Goal: Task Accomplishment & Management: Use online tool/utility

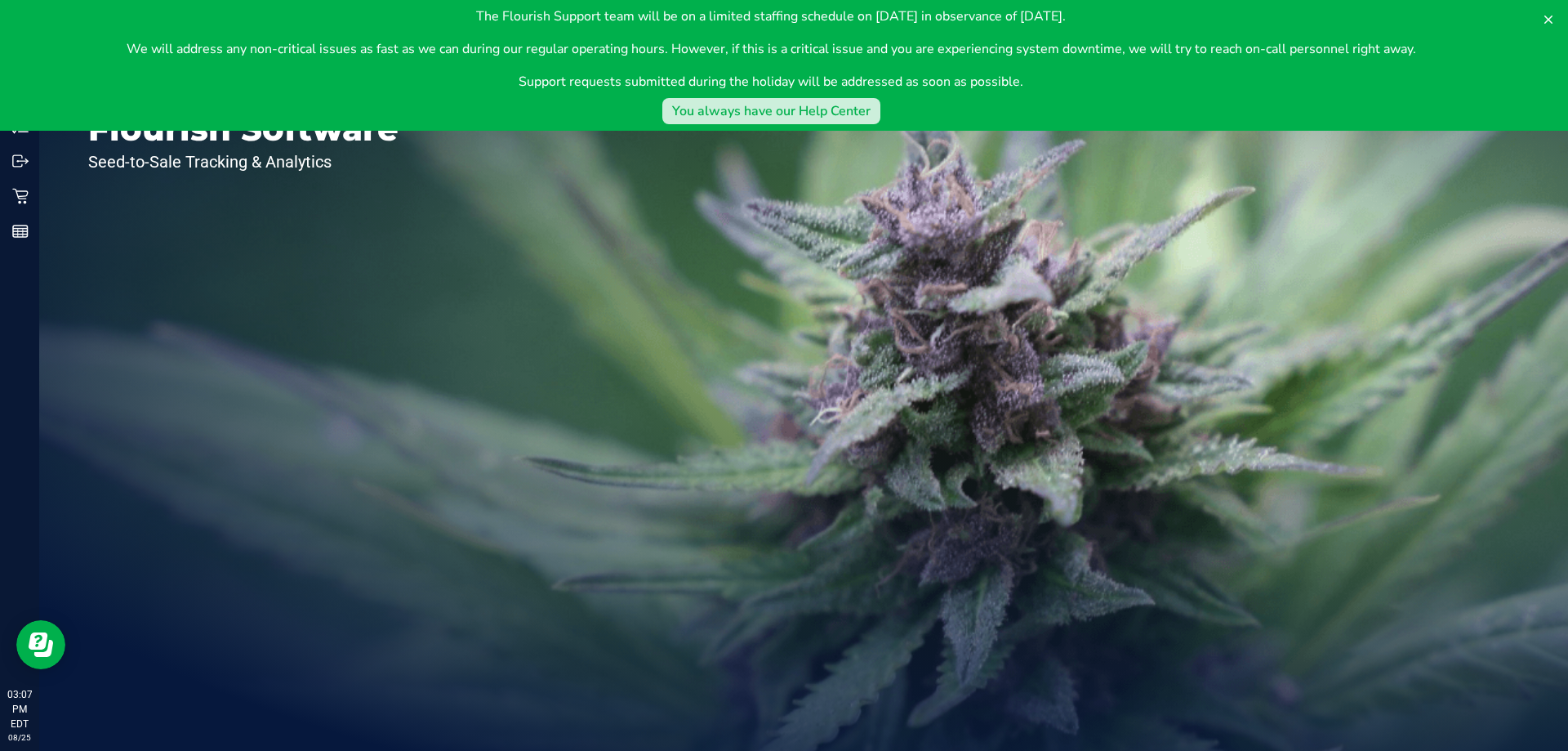
click at [870, 102] on div "You always have our Help Center" at bounding box center [771, 111] width 199 height 20
click at [1550, 17] on icon at bounding box center [1549, 20] width 13 height 13
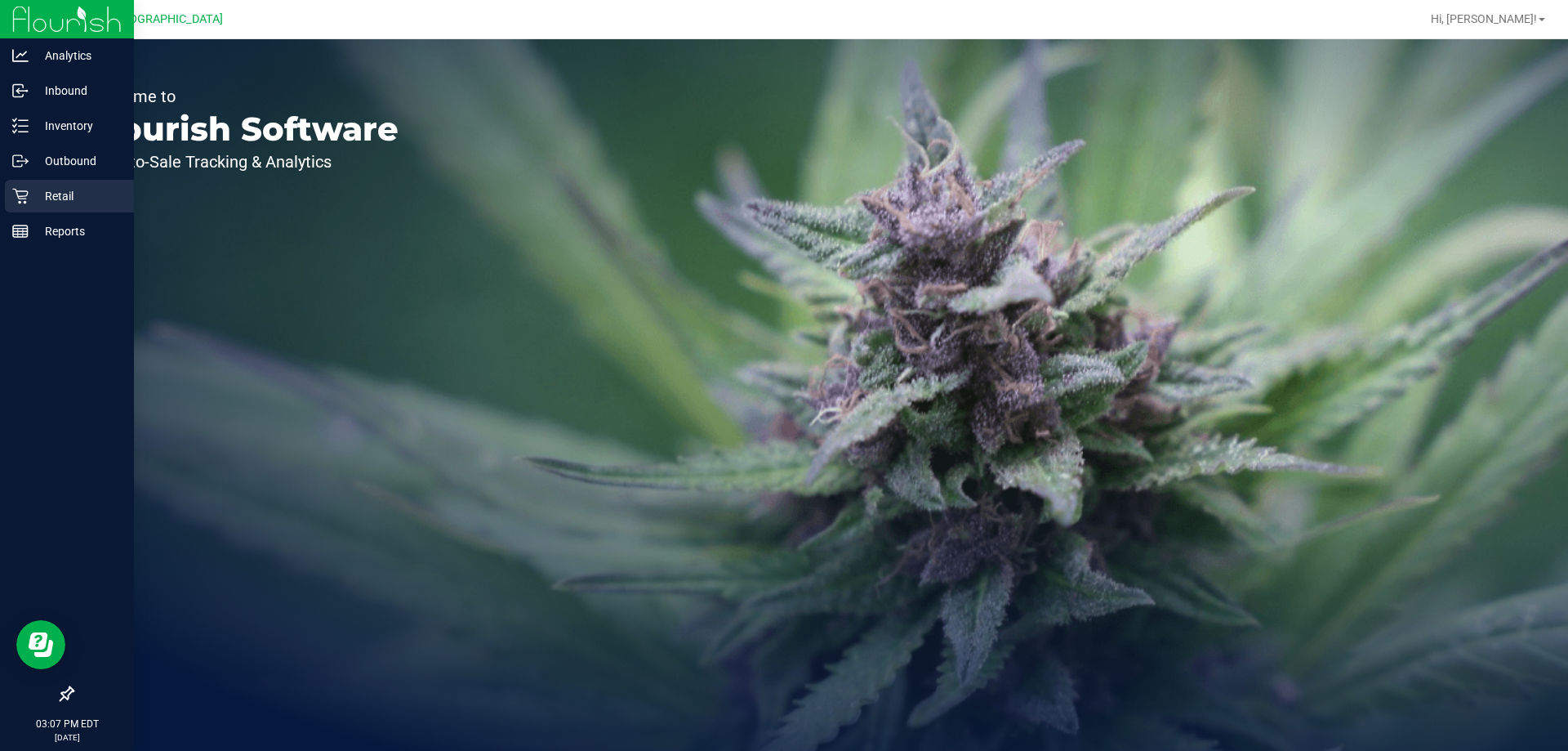
click at [20, 189] on icon at bounding box center [20, 196] width 16 height 16
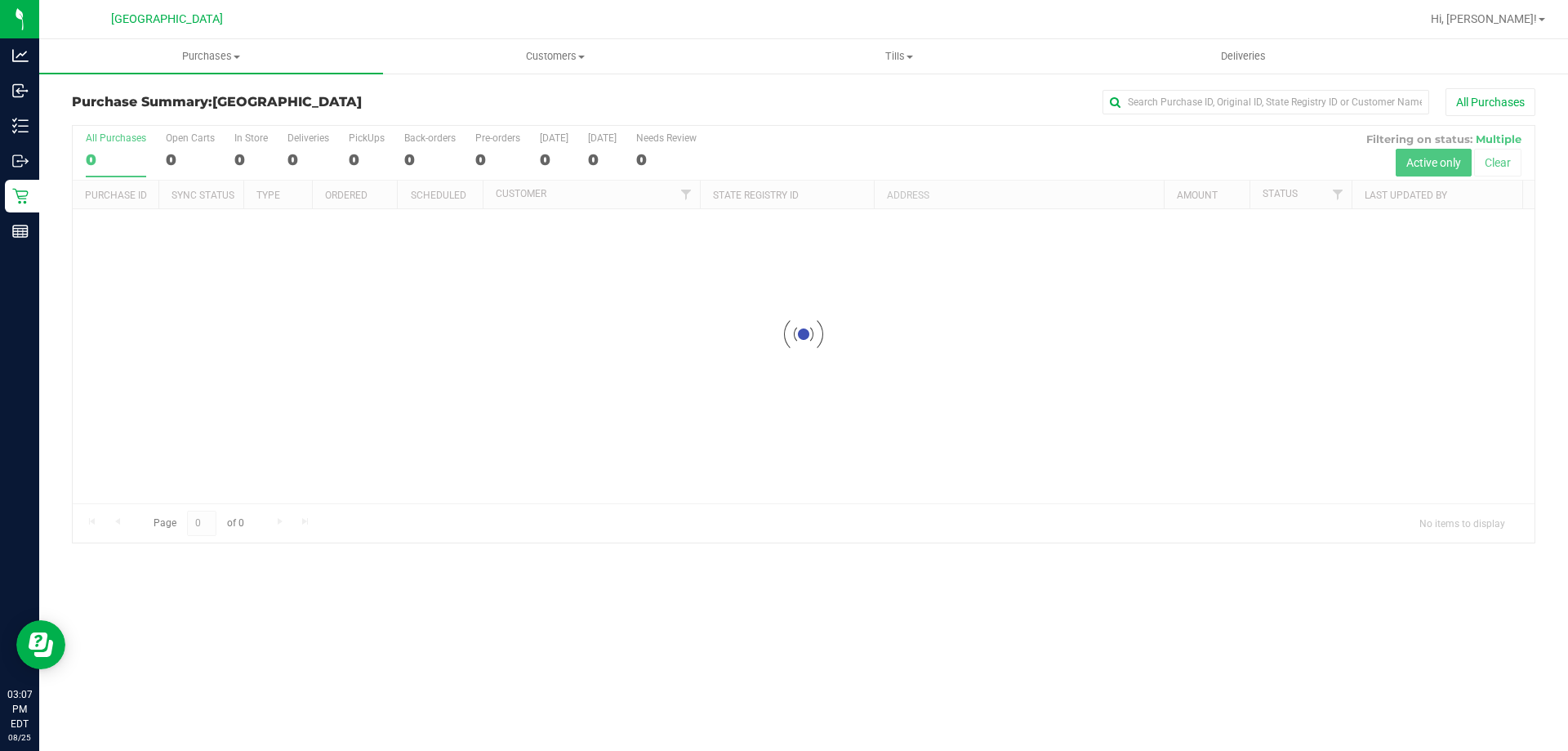
click at [229, 83] on div "Purchase Summary: South Tampa WC All Purchases Loading... All Purchases 0 Open …" at bounding box center [803, 316] width 1529 height 488
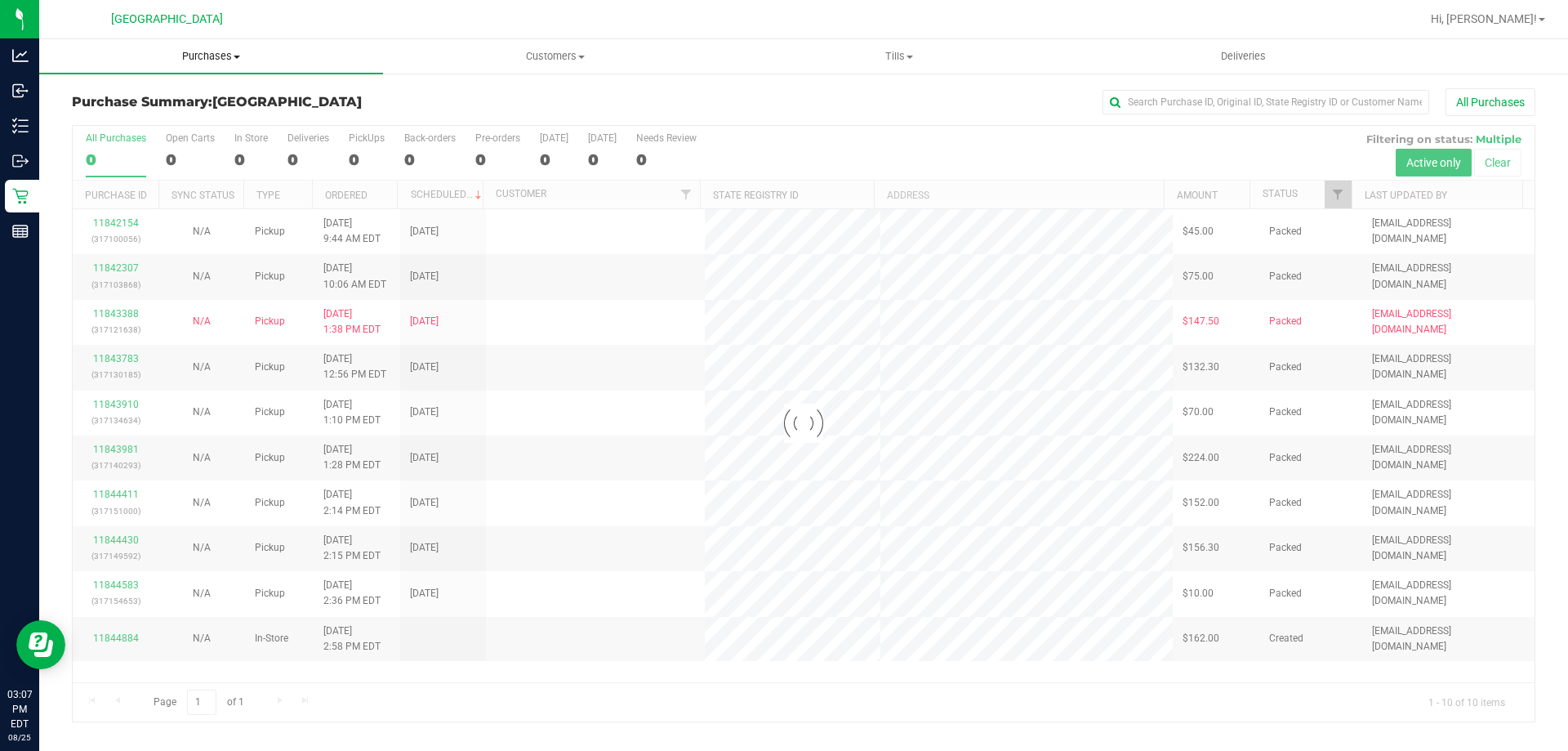
click at [213, 65] on uib-tab-heading "Purchases Summary of purchases Fulfillment All purchases" at bounding box center [211, 56] width 344 height 34
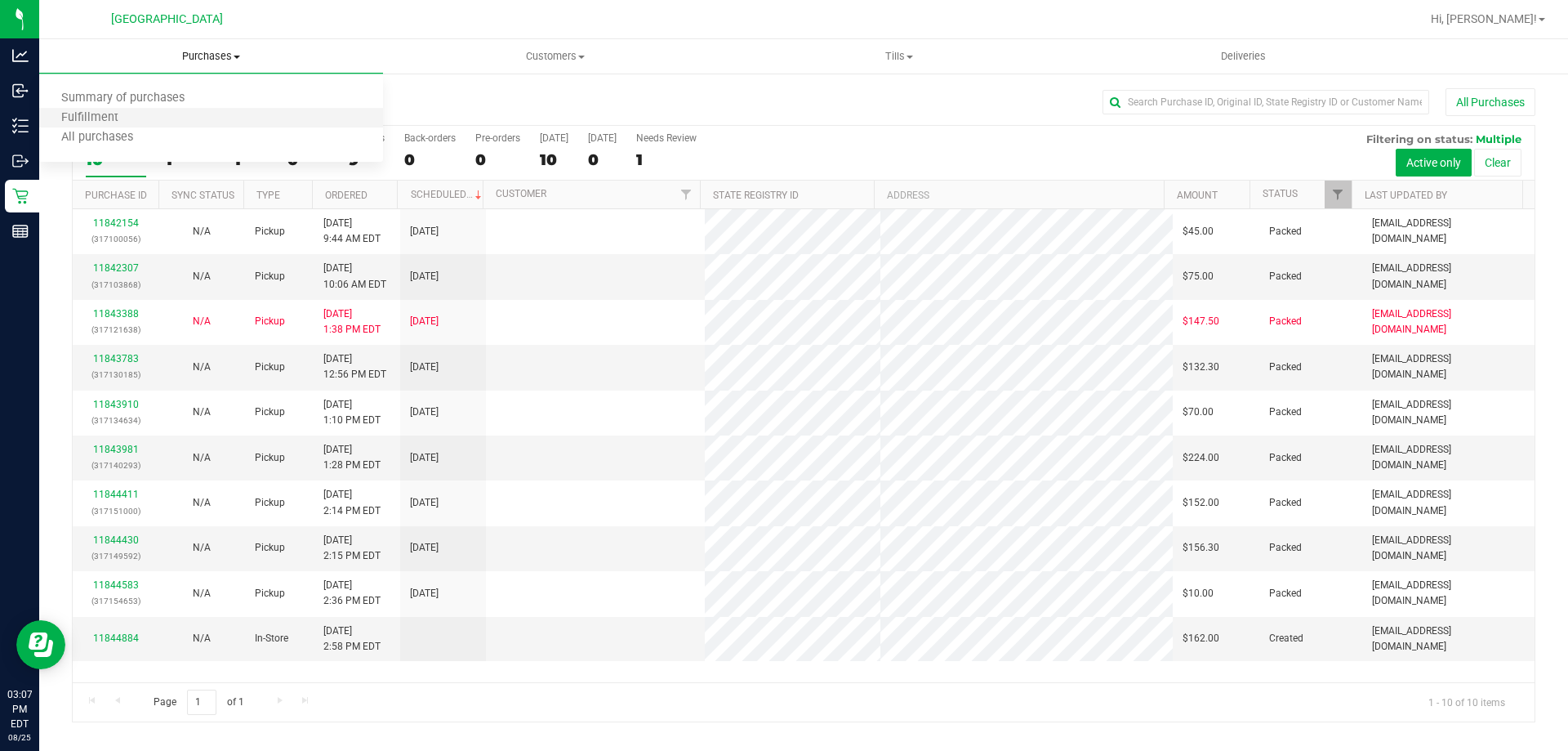
click at [138, 122] on li "Fulfillment" at bounding box center [211, 118] width 344 height 20
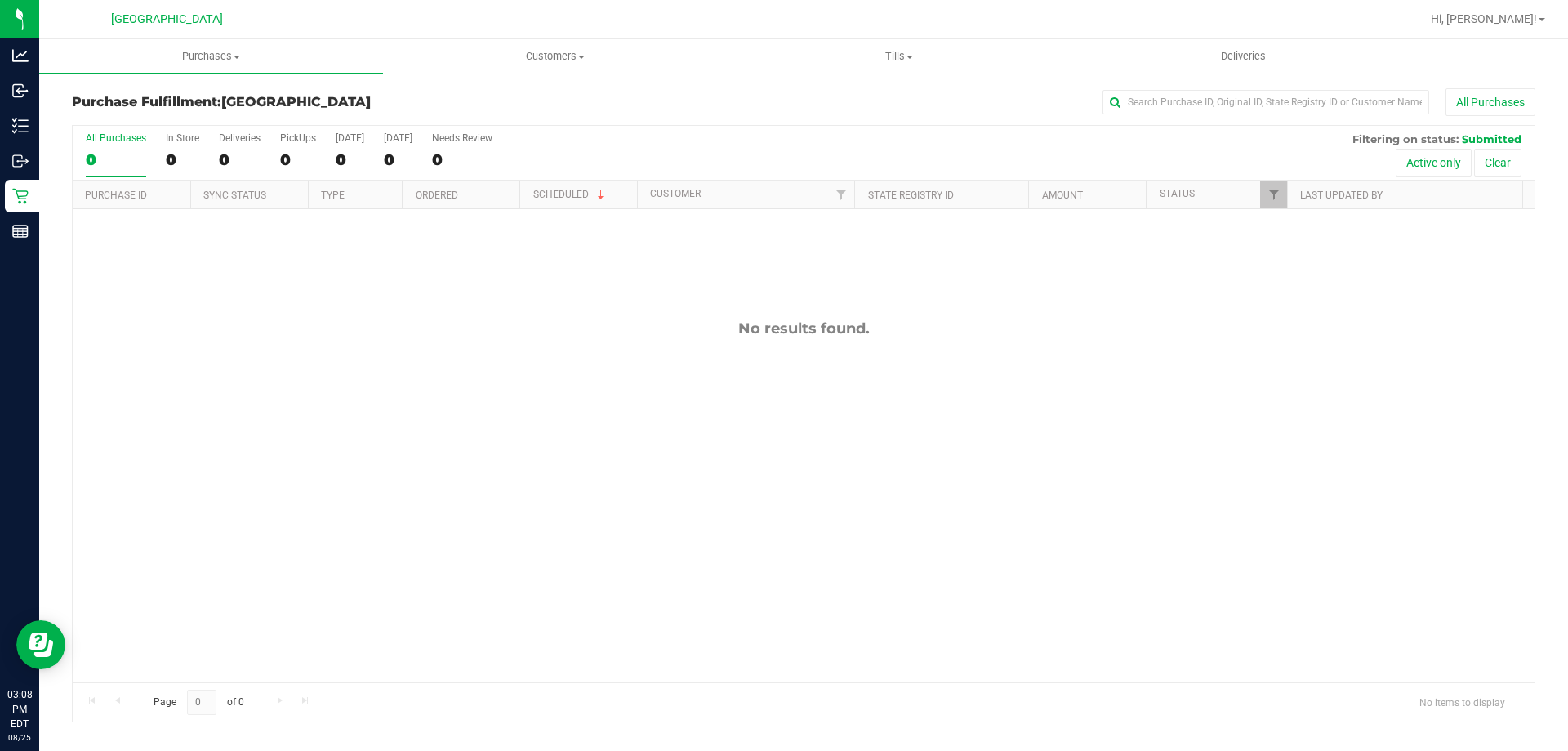
click at [164, 395] on div "No results found." at bounding box center [804, 501] width 1463 height 584
click at [211, 67] on uib-tab-heading "Purchases Summary of purchases Fulfillment All purchases" at bounding box center [211, 56] width 344 height 34
click at [133, 120] on span "Fulfillment" at bounding box center [89, 118] width 102 height 14
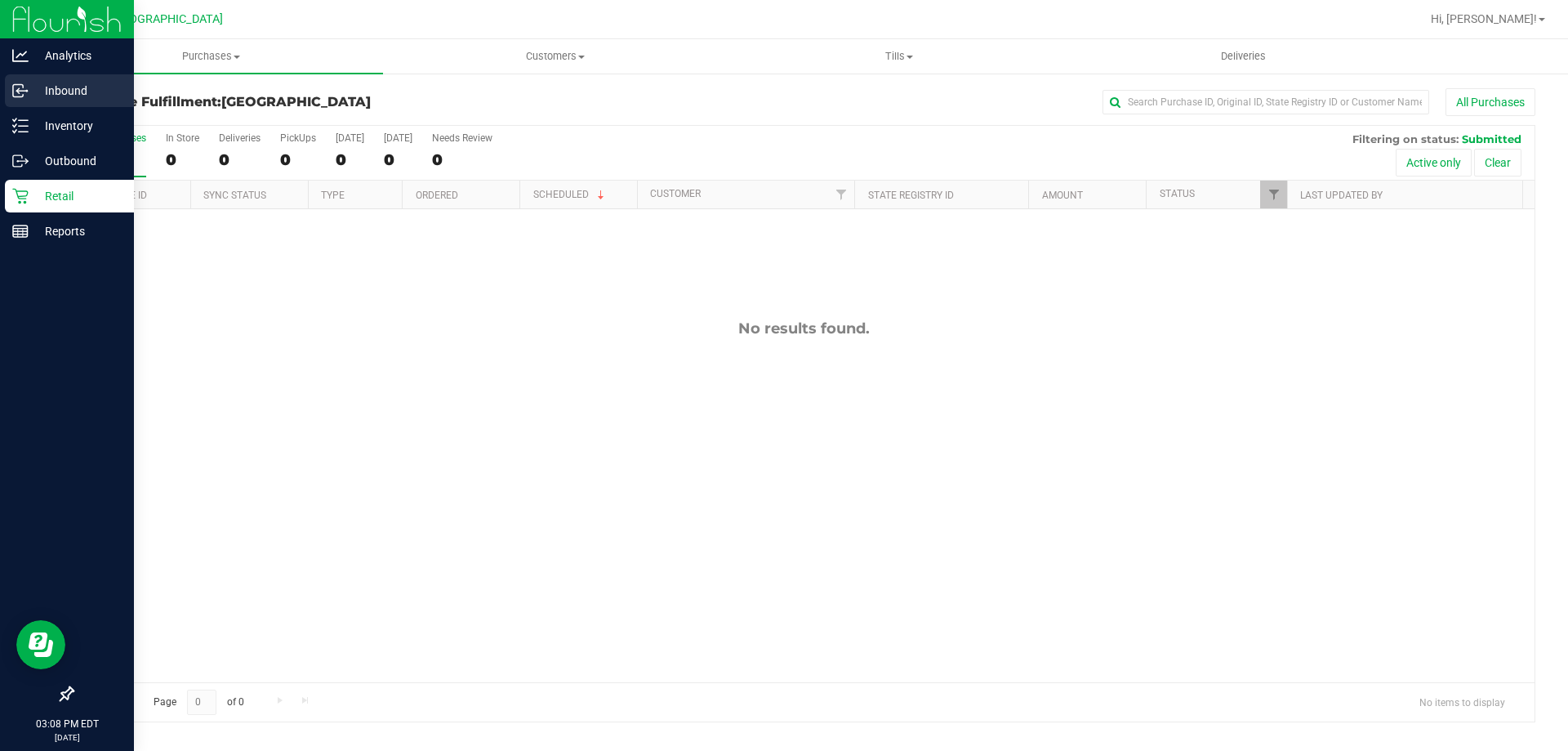
click at [39, 85] on p "Inbound" at bounding box center [77, 90] width 98 height 20
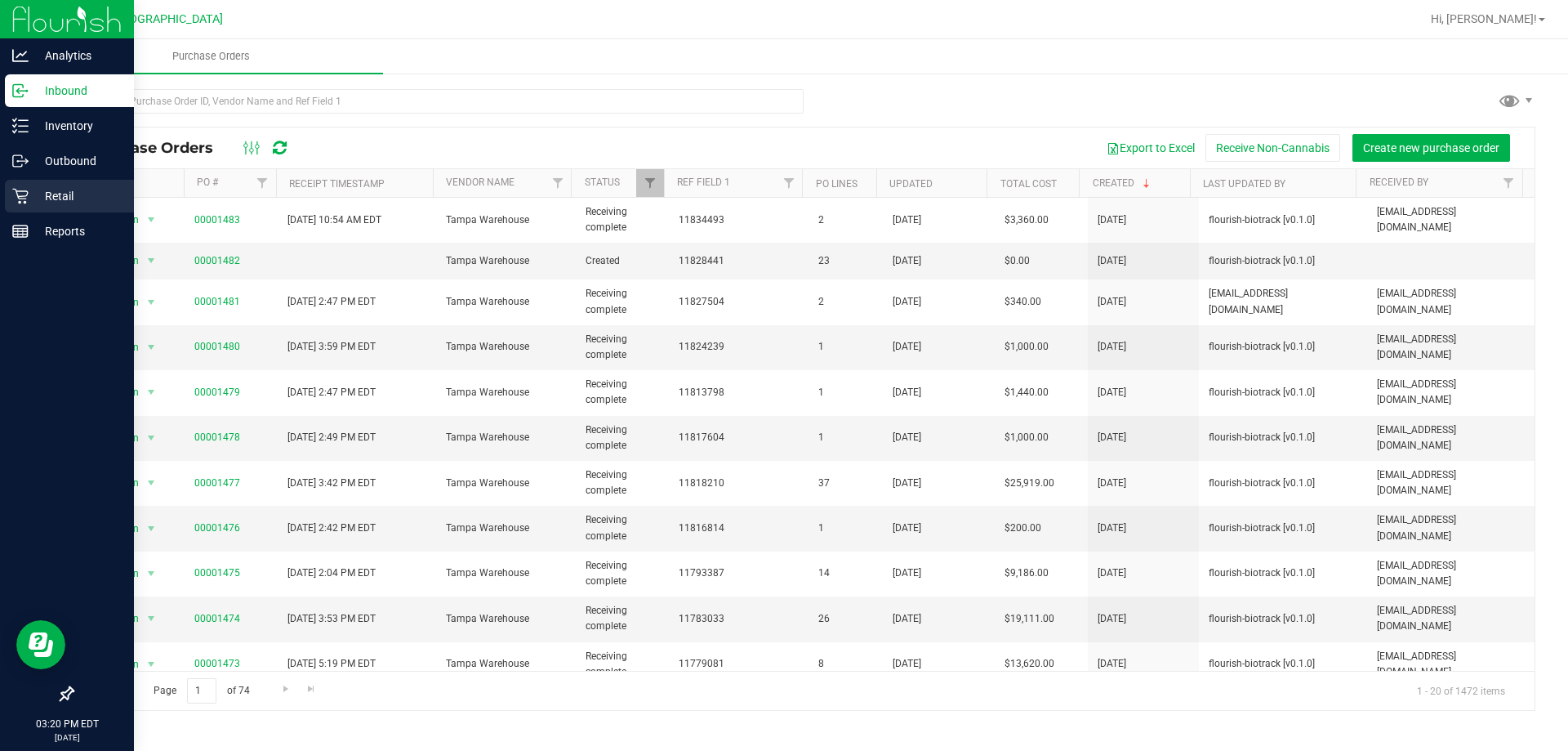
click at [34, 183] on div "Retail" at bounding box center [69, 196] width 129 height 32
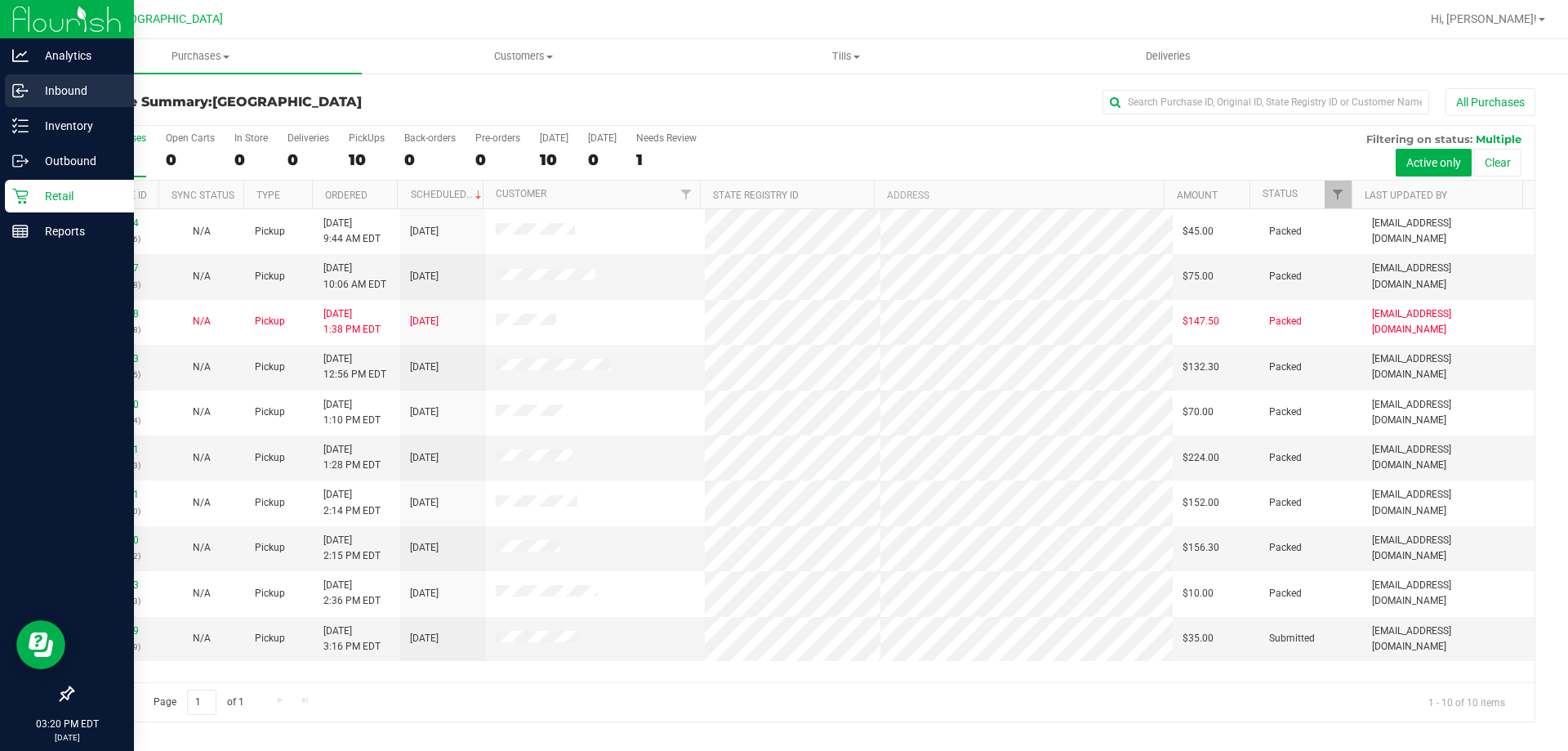
click at [70, 102] on div "Inbound" at bounding box center [69, 90] width 129 height 32
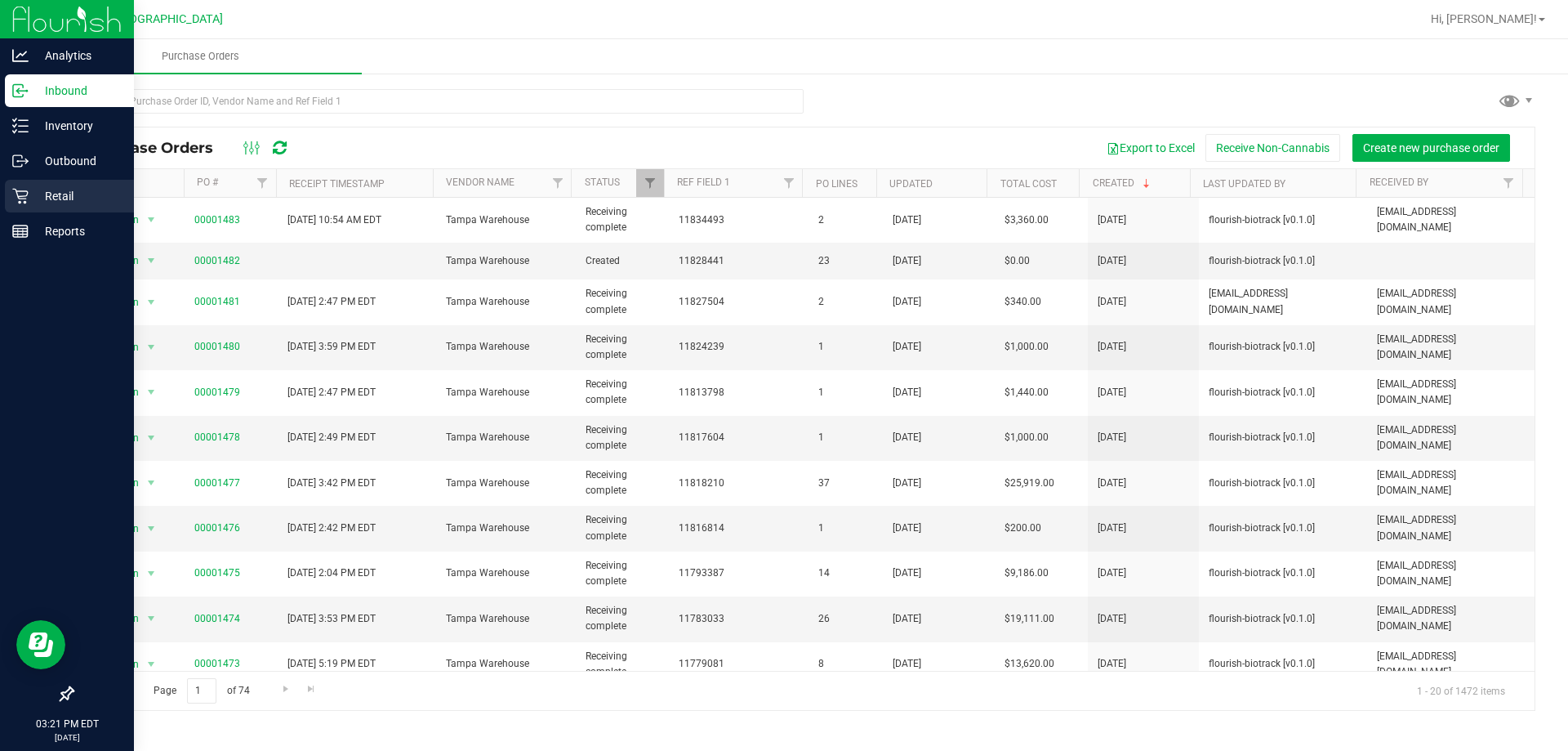
click at [68, 201] on p "Retail" at bounding box center [77, 196] width 98 height 20
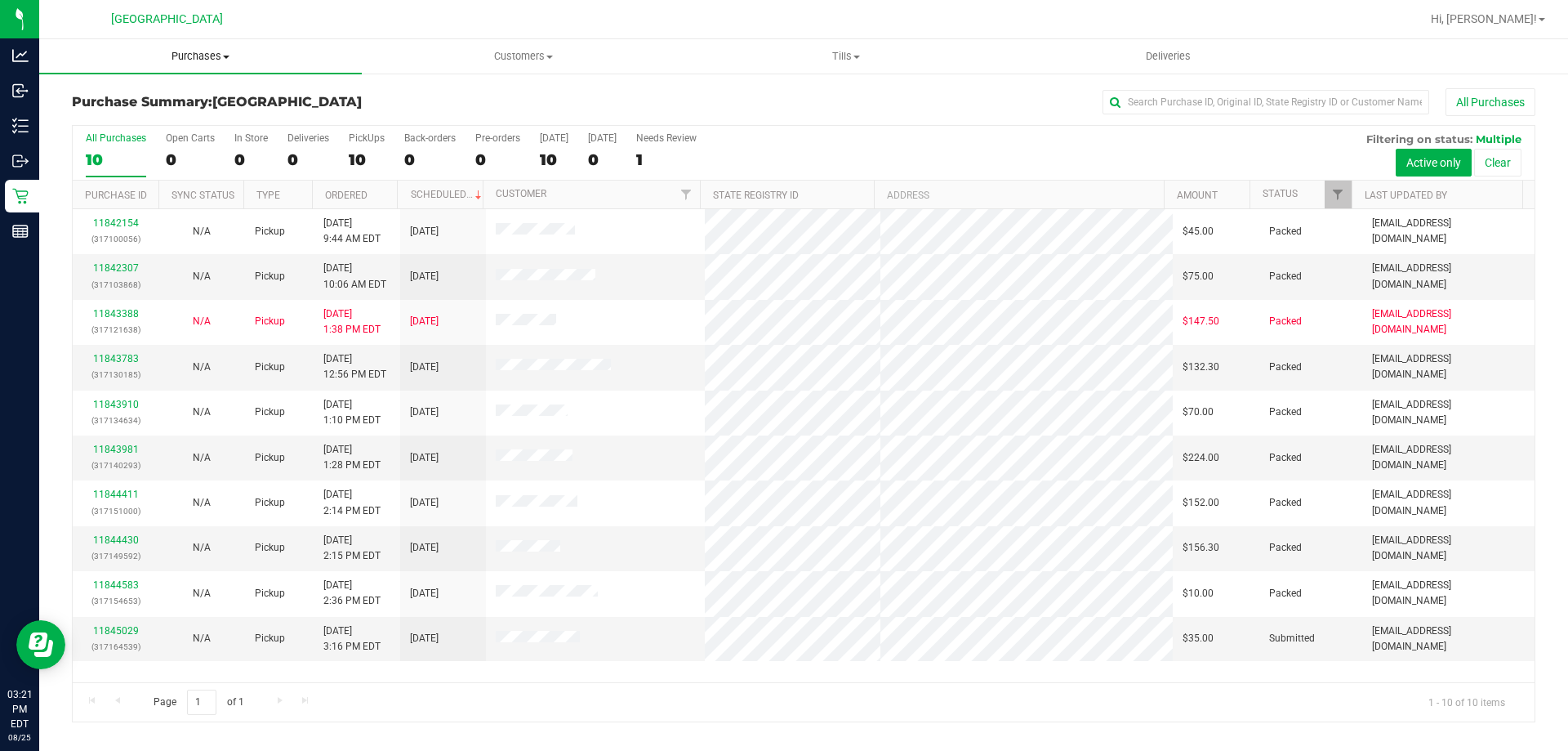
click at [188, 47] on uib-tab-heading "Purchases Summary of purchases Fulfillment All purchases" at bounding box center [201, 56] width 323 height 34
click at [117, 117] on span "Fulfillment" at bounding box center [89, 118] width 102 height 14
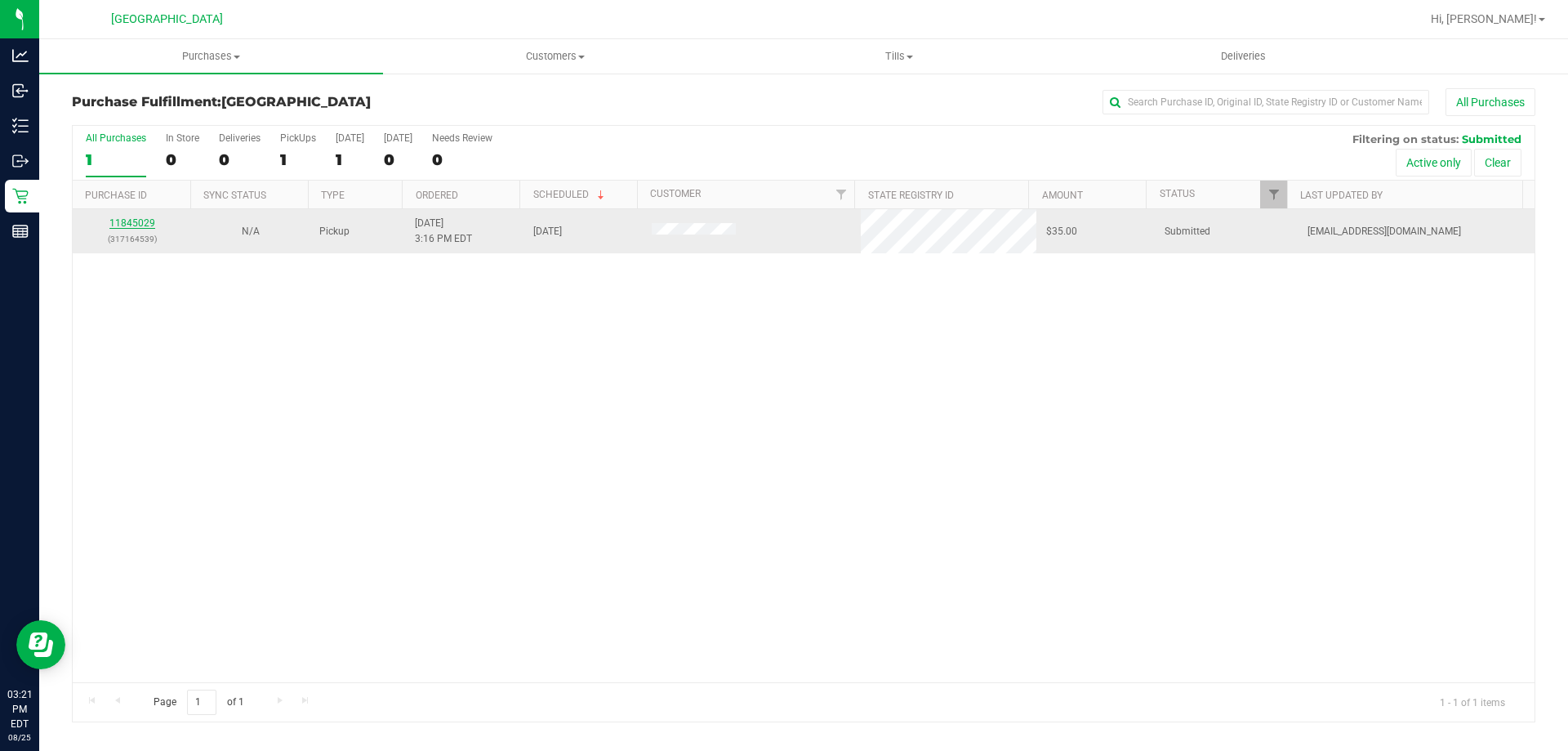
click at [143, 218] on link "11845029" at bounding box center [132, 223] width 46 height 11
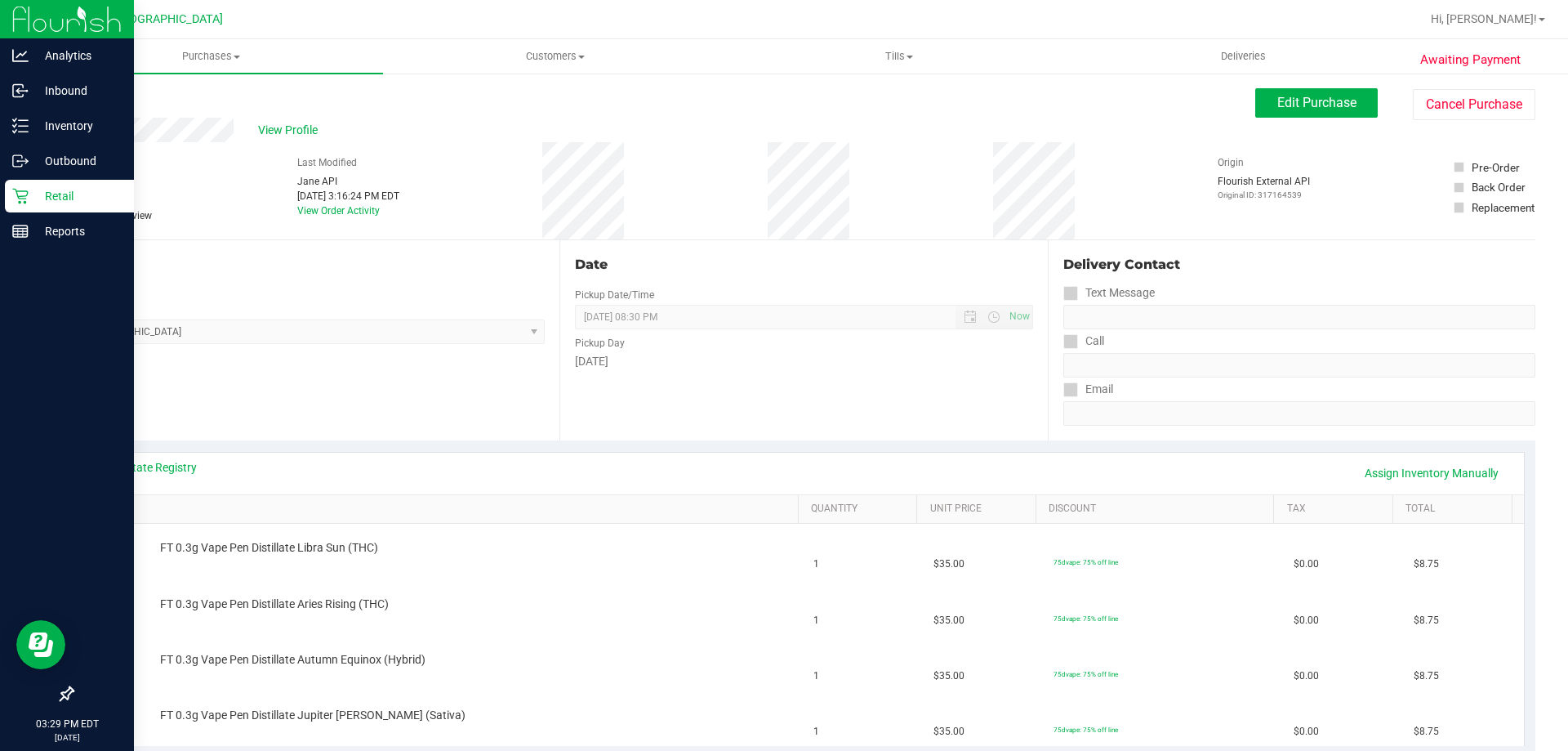
click at [57, 211] on div "Retail" at bounding box center [69, 196] width 129 height 32
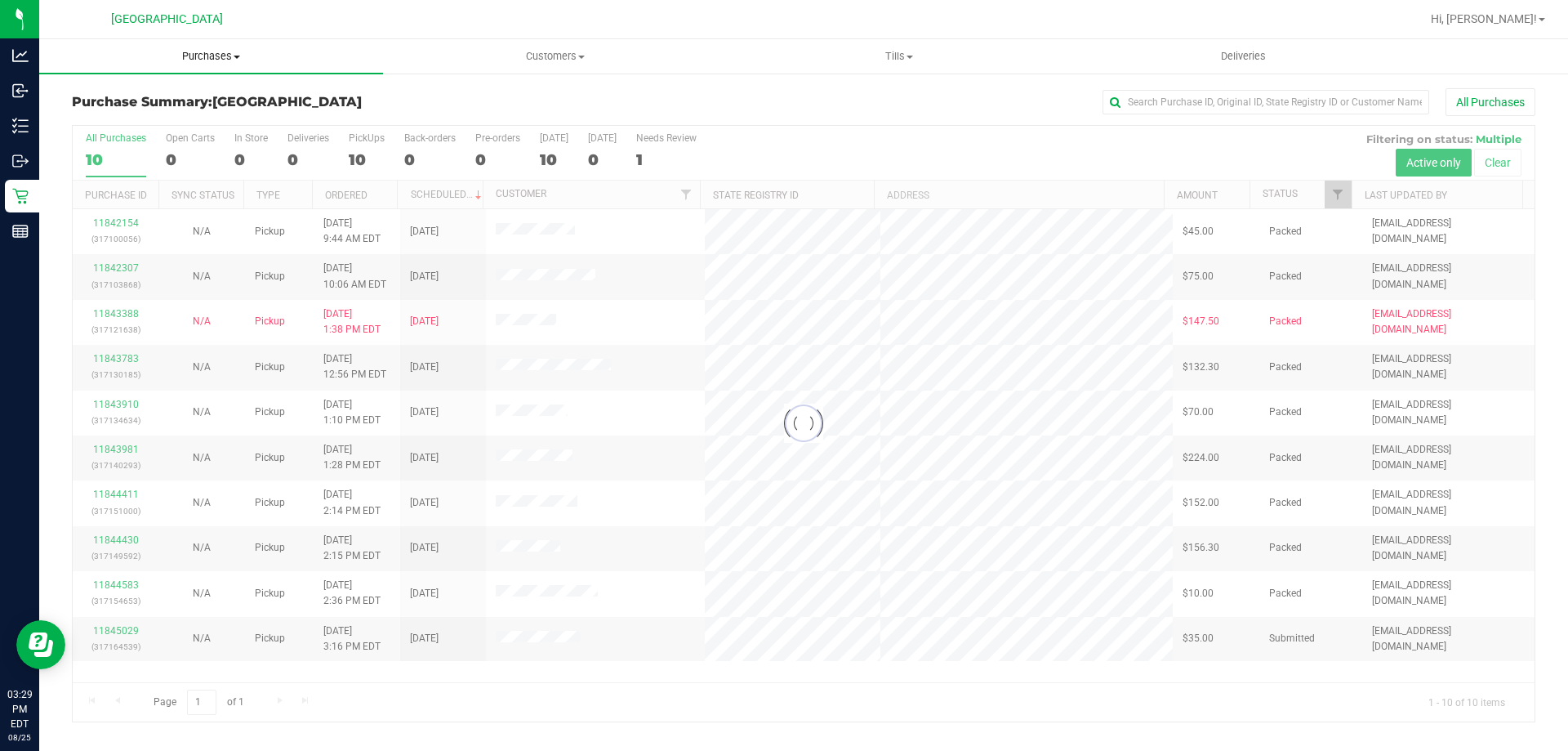
click at [195, 56] on span "Purchases" at bounding box center [211, 56] width 344 height 14
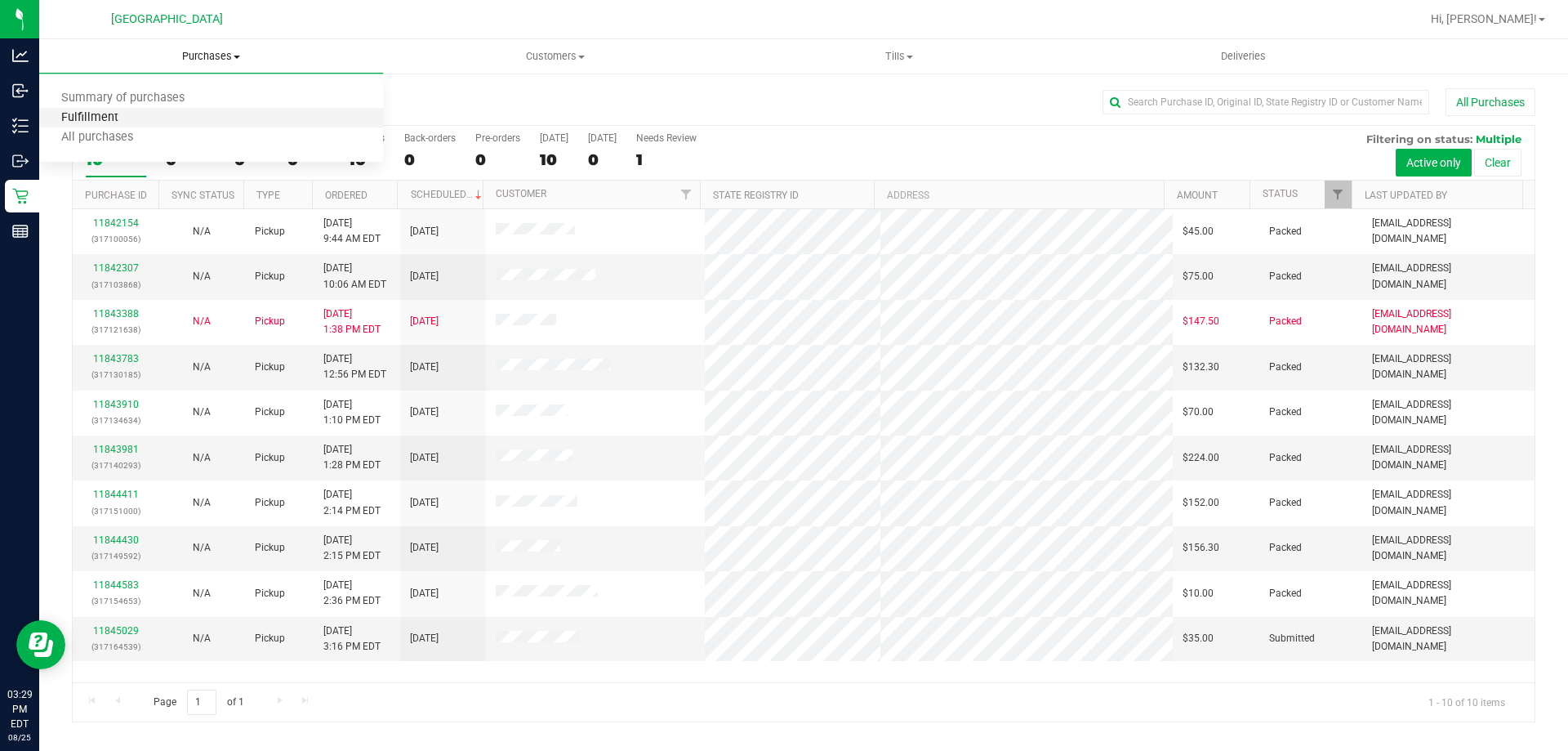
click at [105, 120] on span "Fulfillment" at bounding box center [89, 118] width 102 height 14
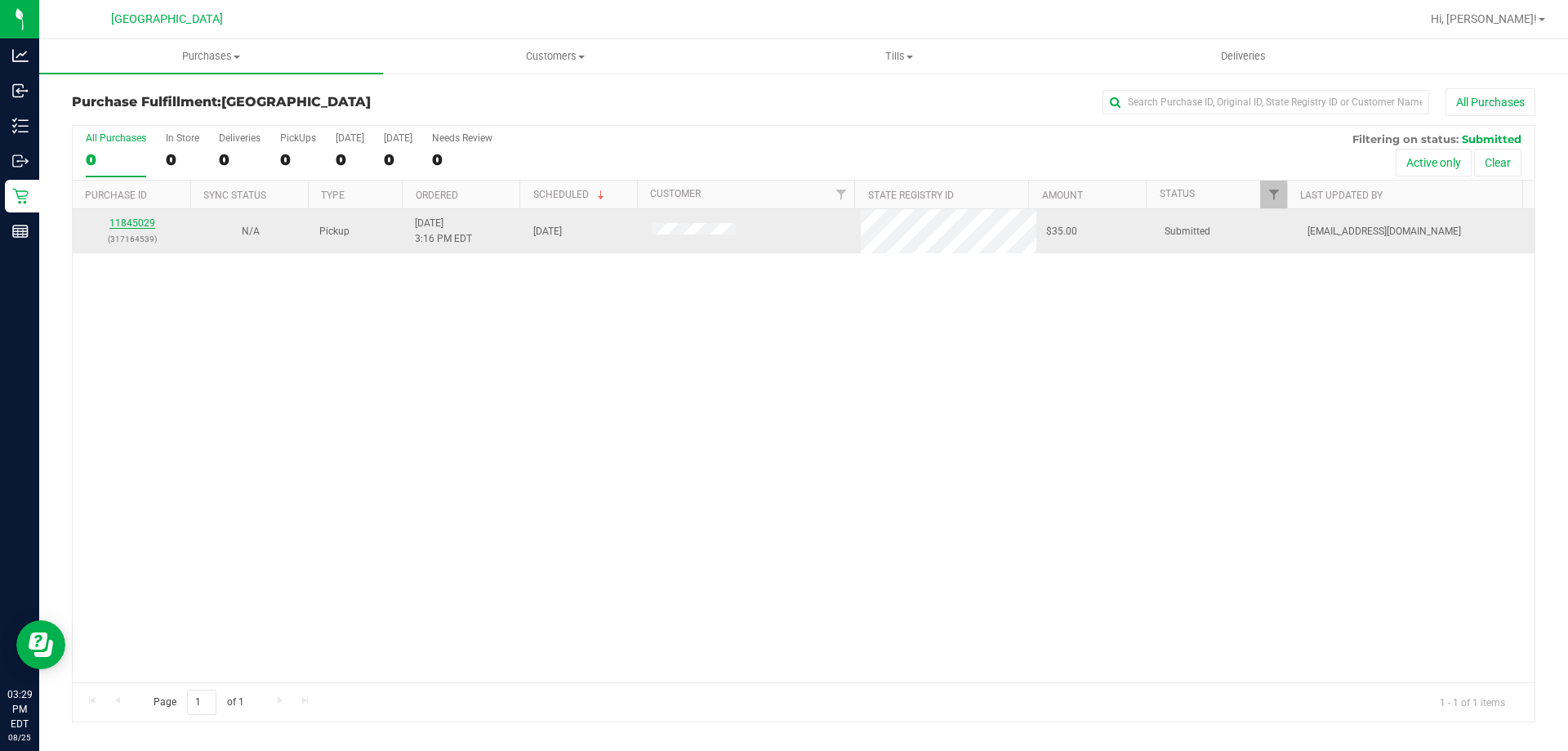
click at [129, 221] on link "11845029" at bounding box center [132, 223] width 46 height 11
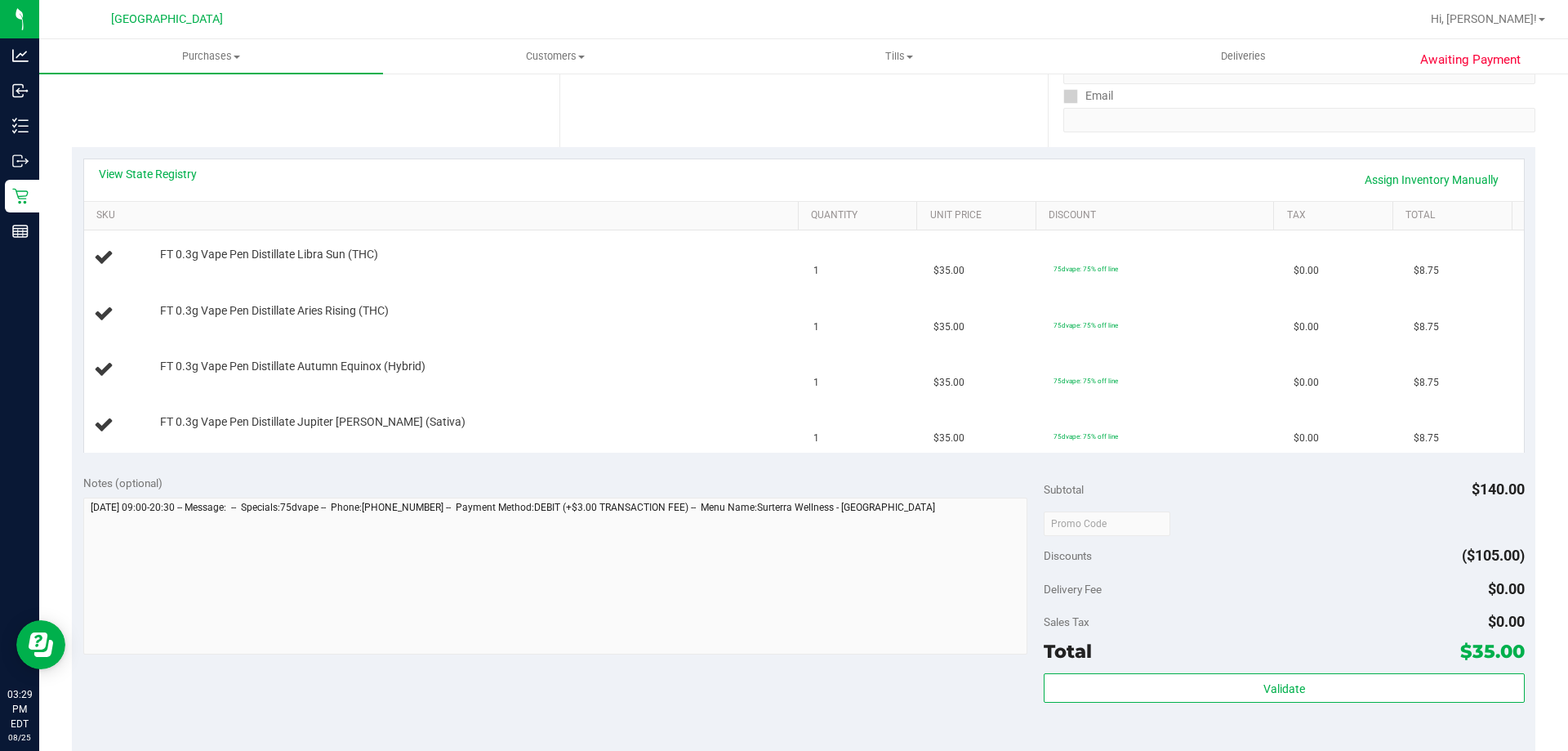
scroll to position [491, 0]
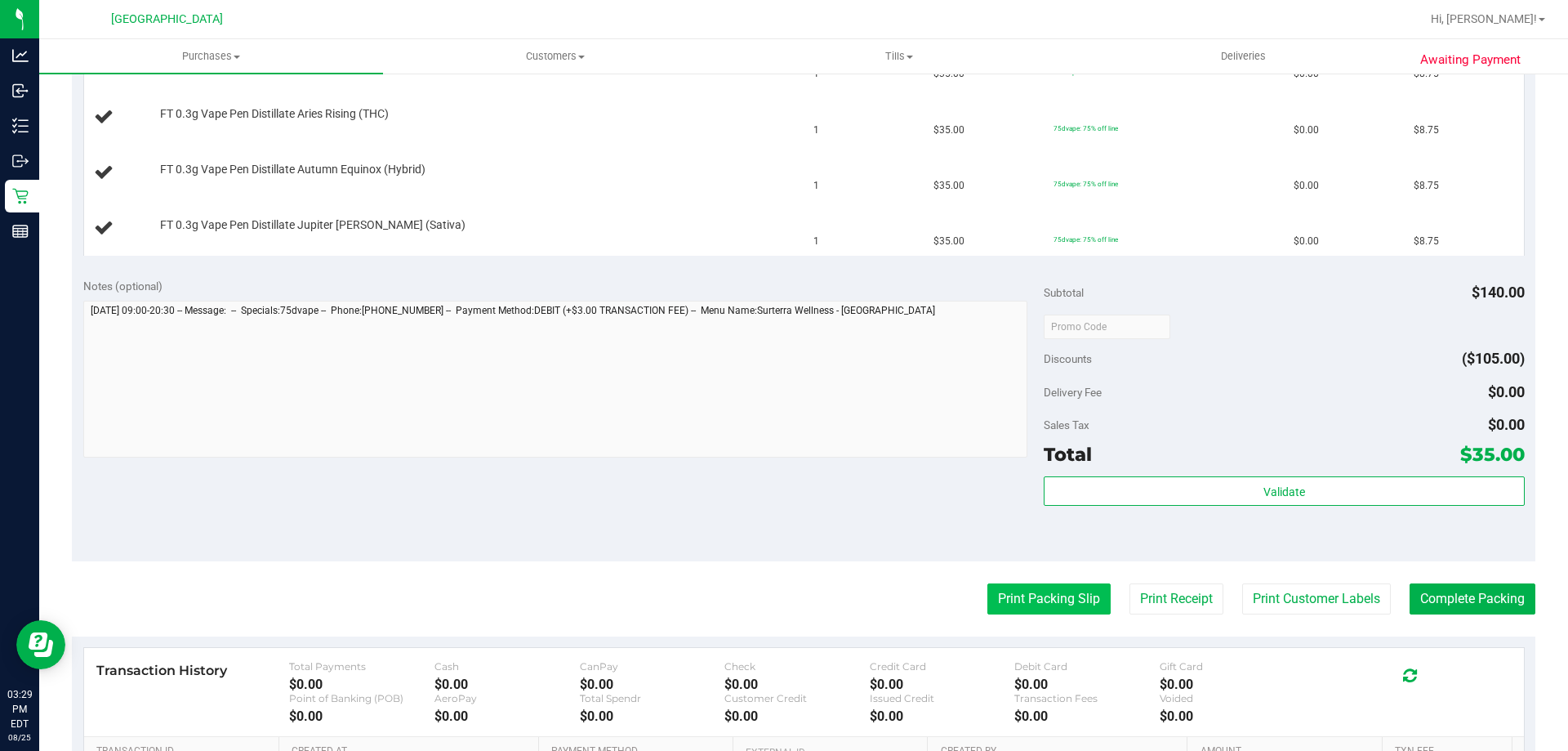
click at [1037, 605] on button "Print Packing Slip" at bounding box center [1049, 599] width 124 height 31
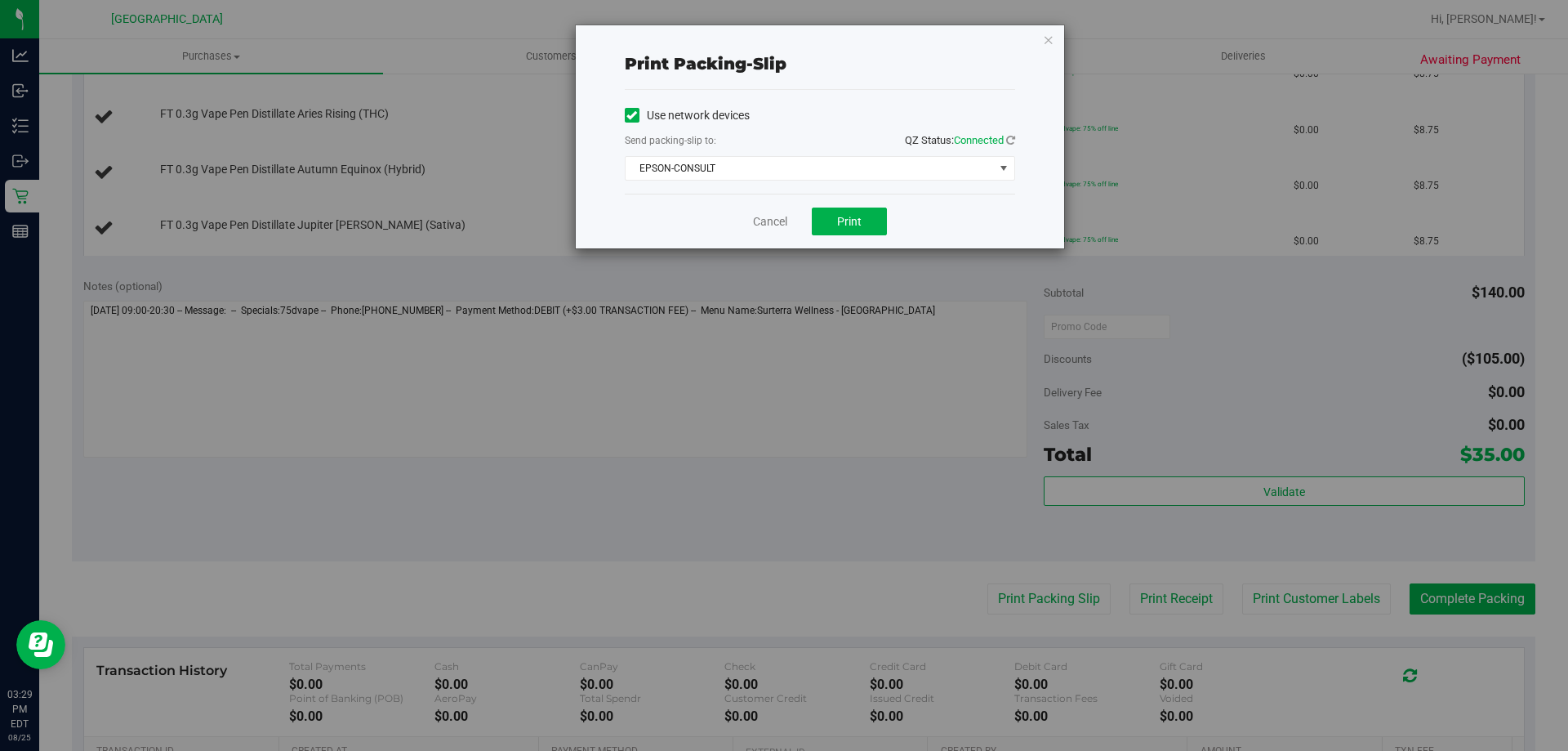
click at [818, 149] on div "Send packing-slip to: QZ Status: Connected" at bounding box center [820, 141] width 391 height 20
click at [817, 159] on span "EPSON-CONSULT" at bounding box center [810, 168] width 369 height 23
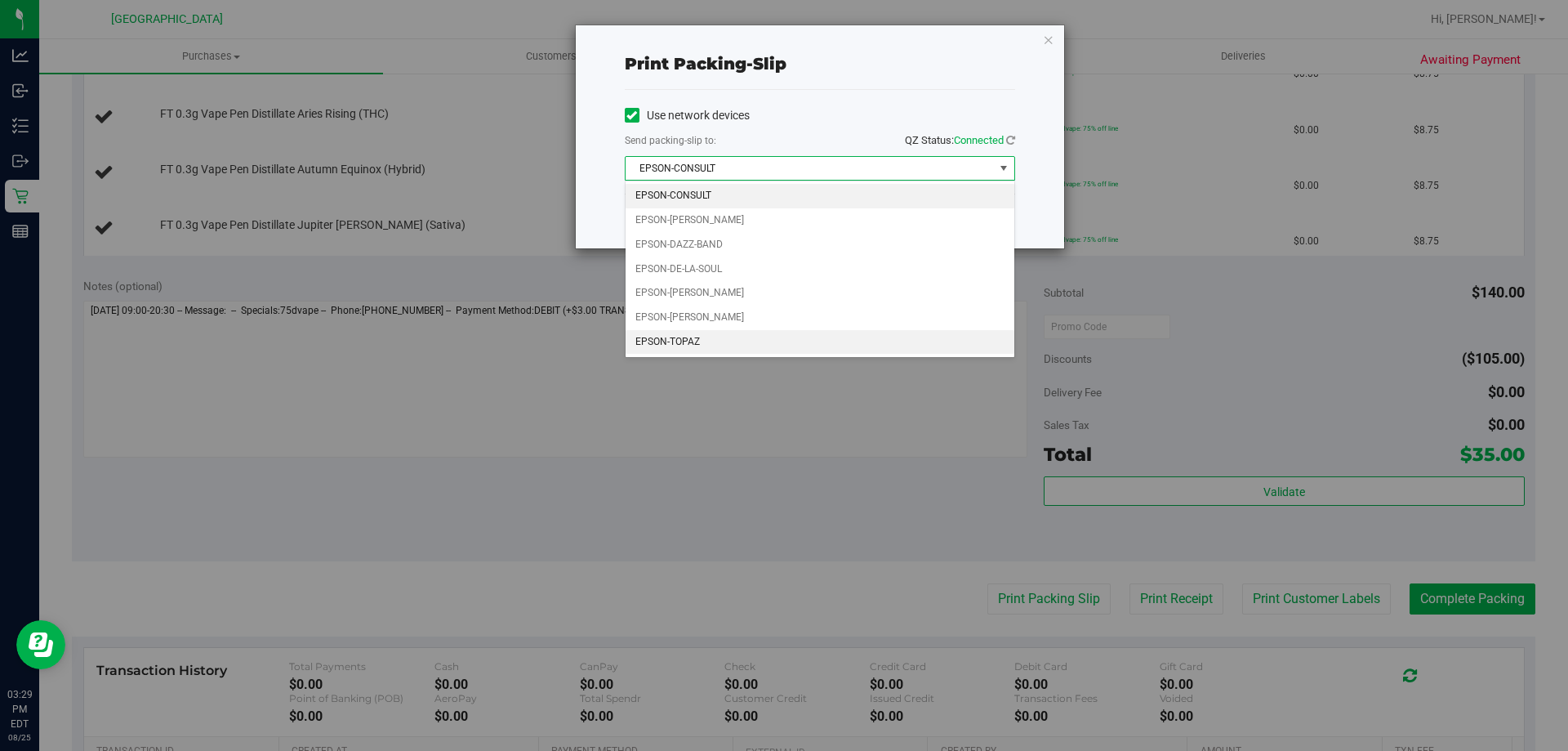
click at [700, 346] on li "EPSON-TOPAZ" at bounding box center [819, 342] width 389 height 25
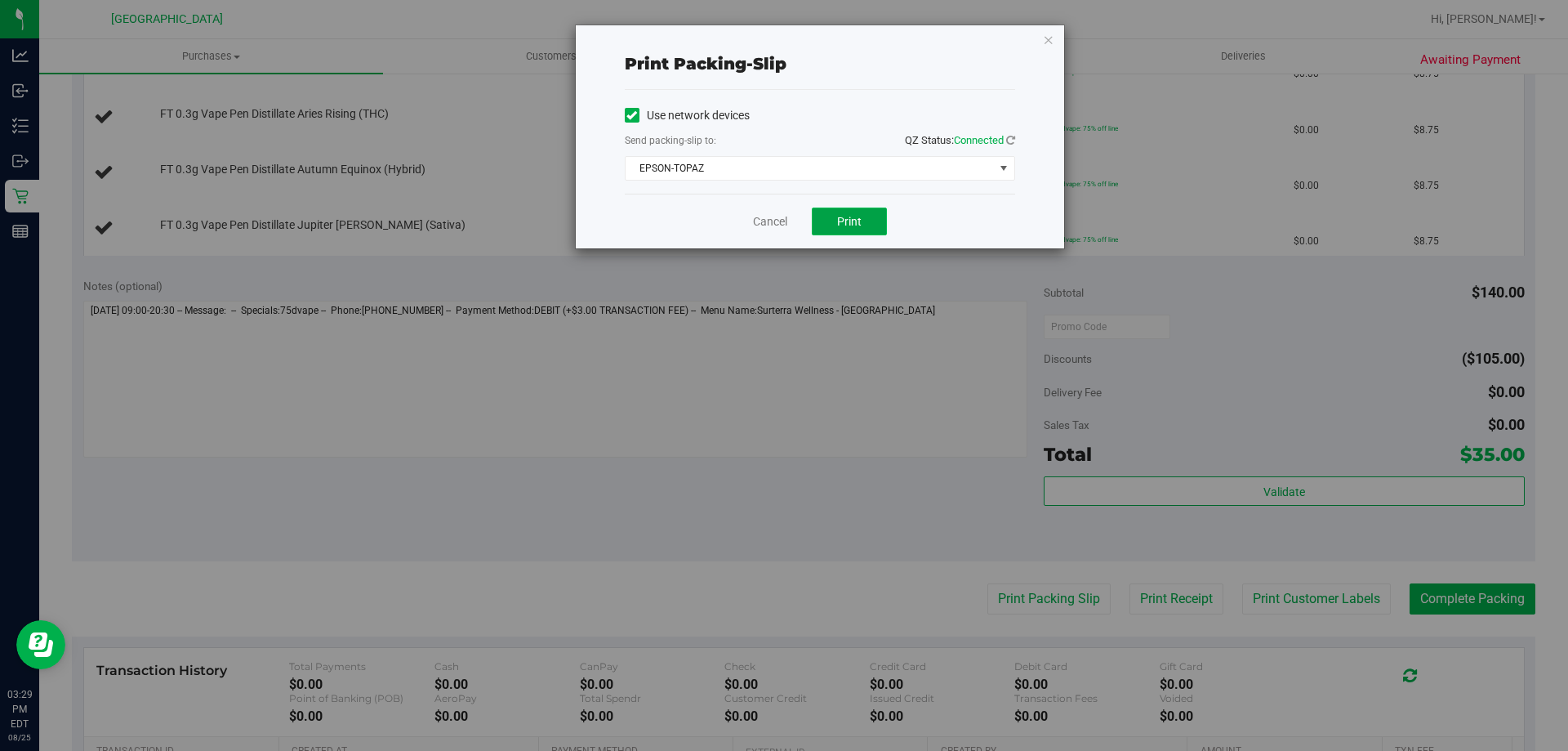
click at [841, 220] on span "Print" at bounding box center [850, 221] width 25 height 13
click at [1057, 52] on div "Print packing-slip Use network devices Send packing-slip to: QZ Status: Connect…" at bounding box center [820, 137] width 488 height 223
click at [1044, 33] on icon "button" at bounding box center [1049, 39] width 11 height 20
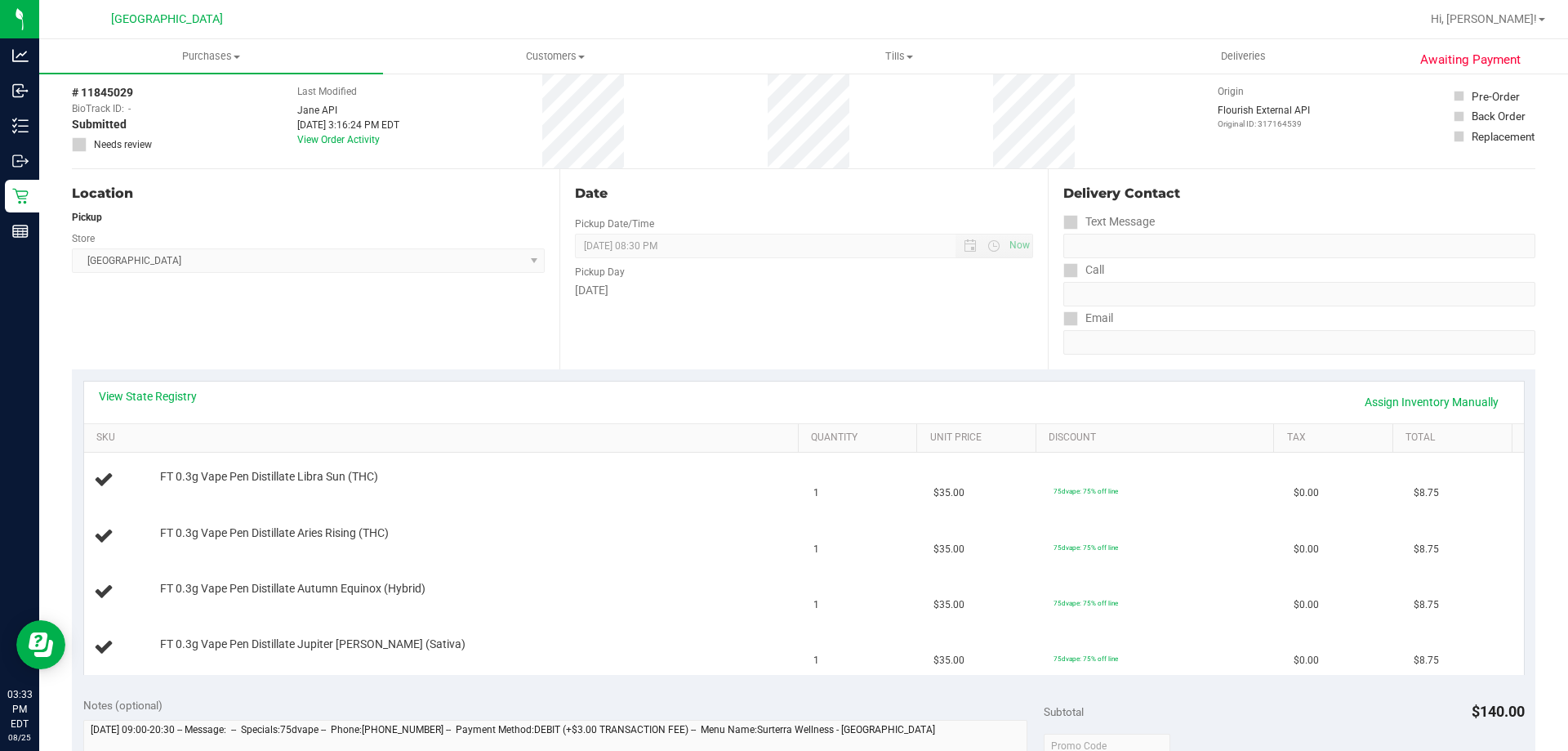
scroll to position [0, 0]
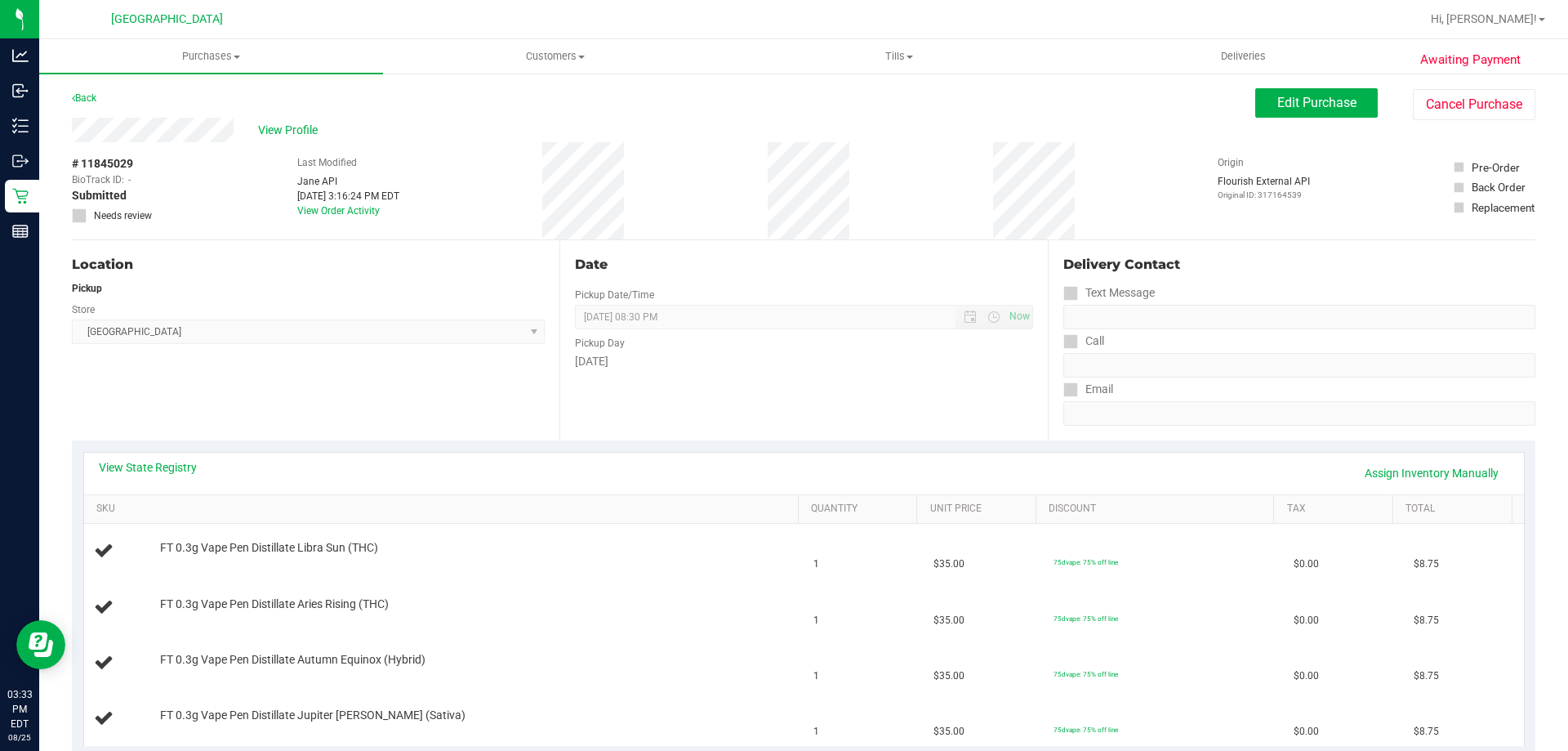
click at [194, 71] on uib-tab-heading "Purchases Summary of purchases Fulfillment All purchases" at bounding box center [211, 56] width 344 height 34
click at [155, 117] on li "Fulfillment" at bounding box center [211, 118] width 344 height 20
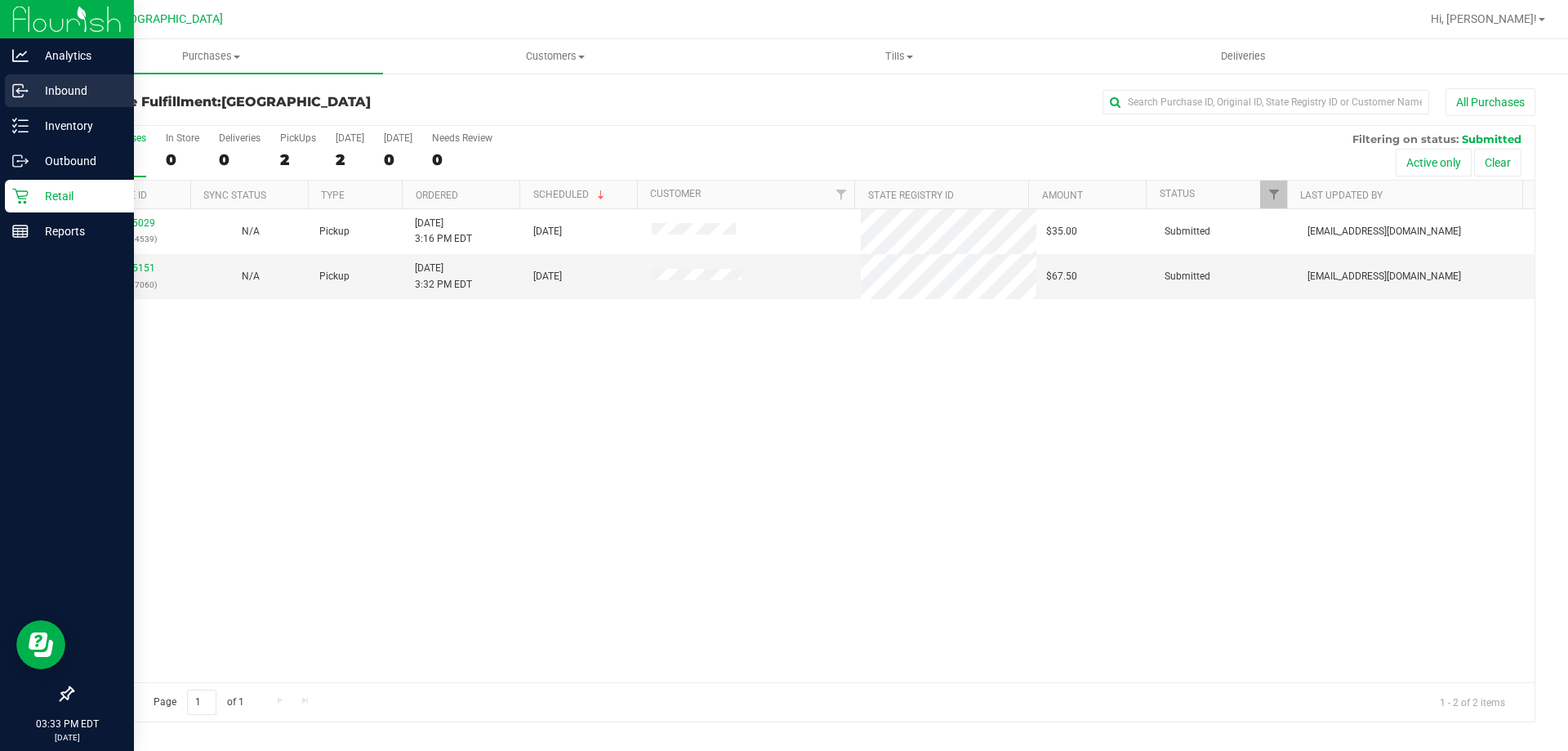
click at [74, 94] on p "Inbound" at bounding box center [77, 90] width 98 height 20
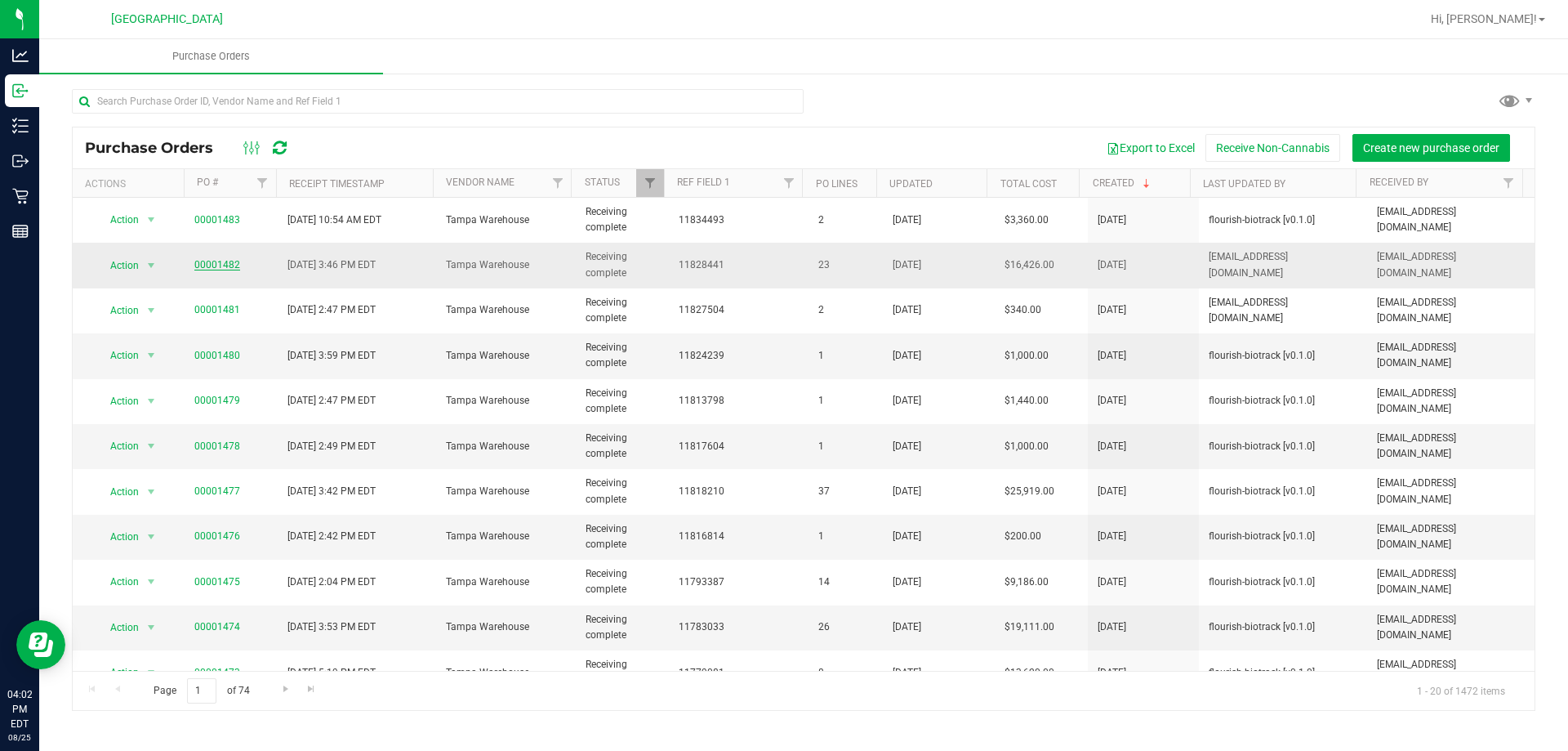
click at [204, 263] on link "00001482" at bounding box center [218, 264] width 46 height 11
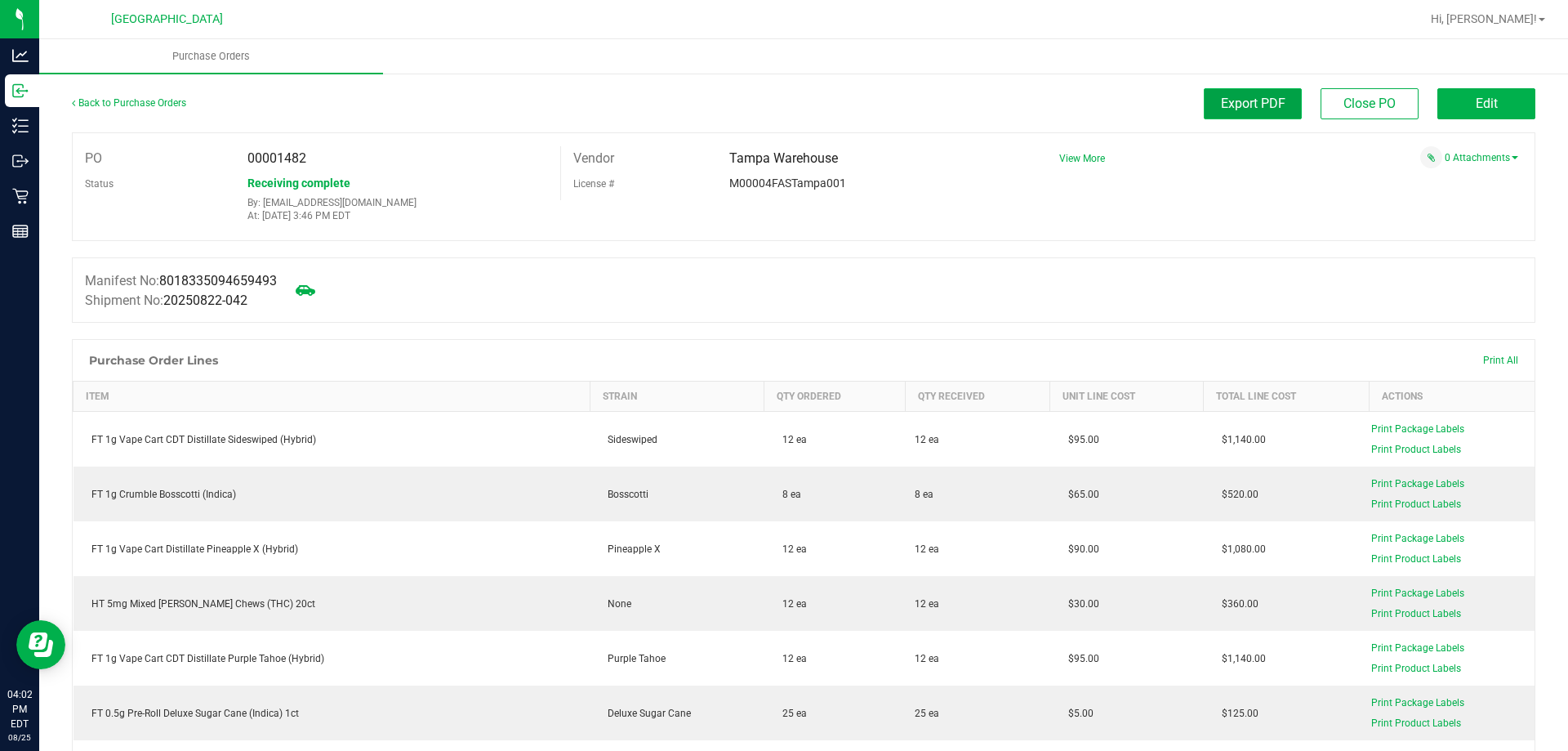
click at [1257, 102] on span "Export PDF" at bounding box center [1253, 104] width 65 height 15
click at [479, 267] on div "Manifest No: 8018335094659493 Shipment No: 20250822-042" at bounding box center [804, 290] width 1463 height 66
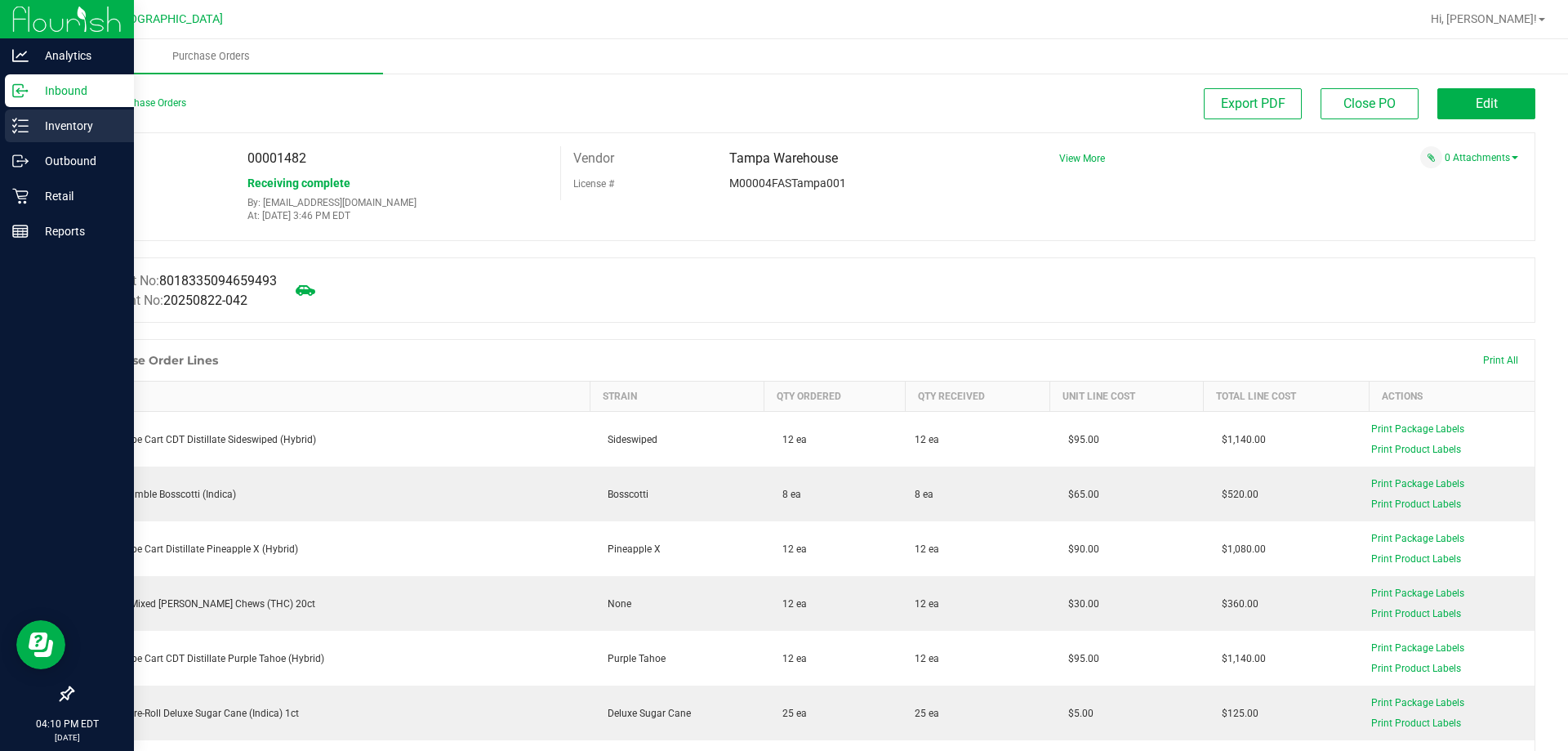
click at [19, 129] on icon at bounding box center [20, 125] width 16 height 16
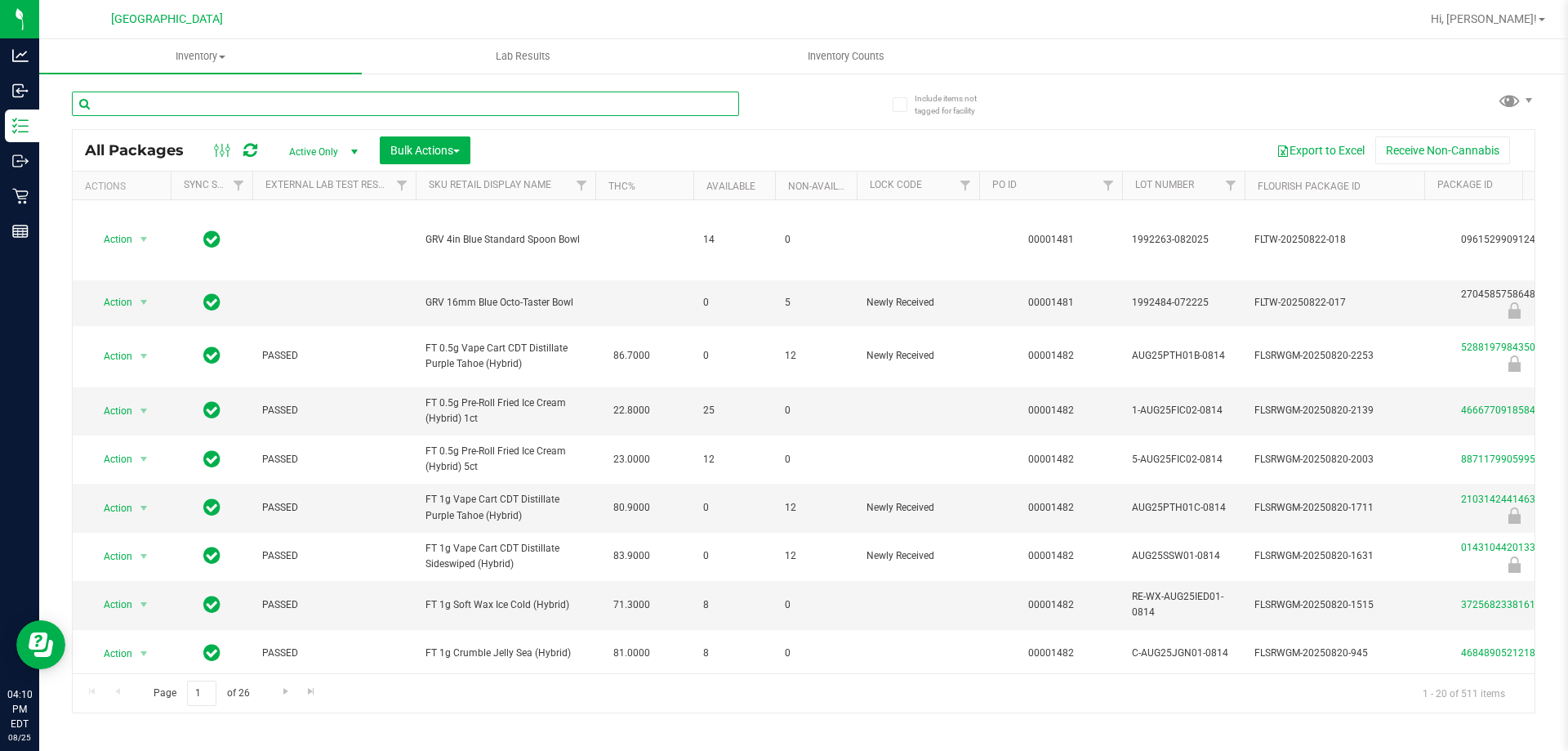
click at [589, 102] on input "text" at bounding box center [406, 104] width 667 height 25
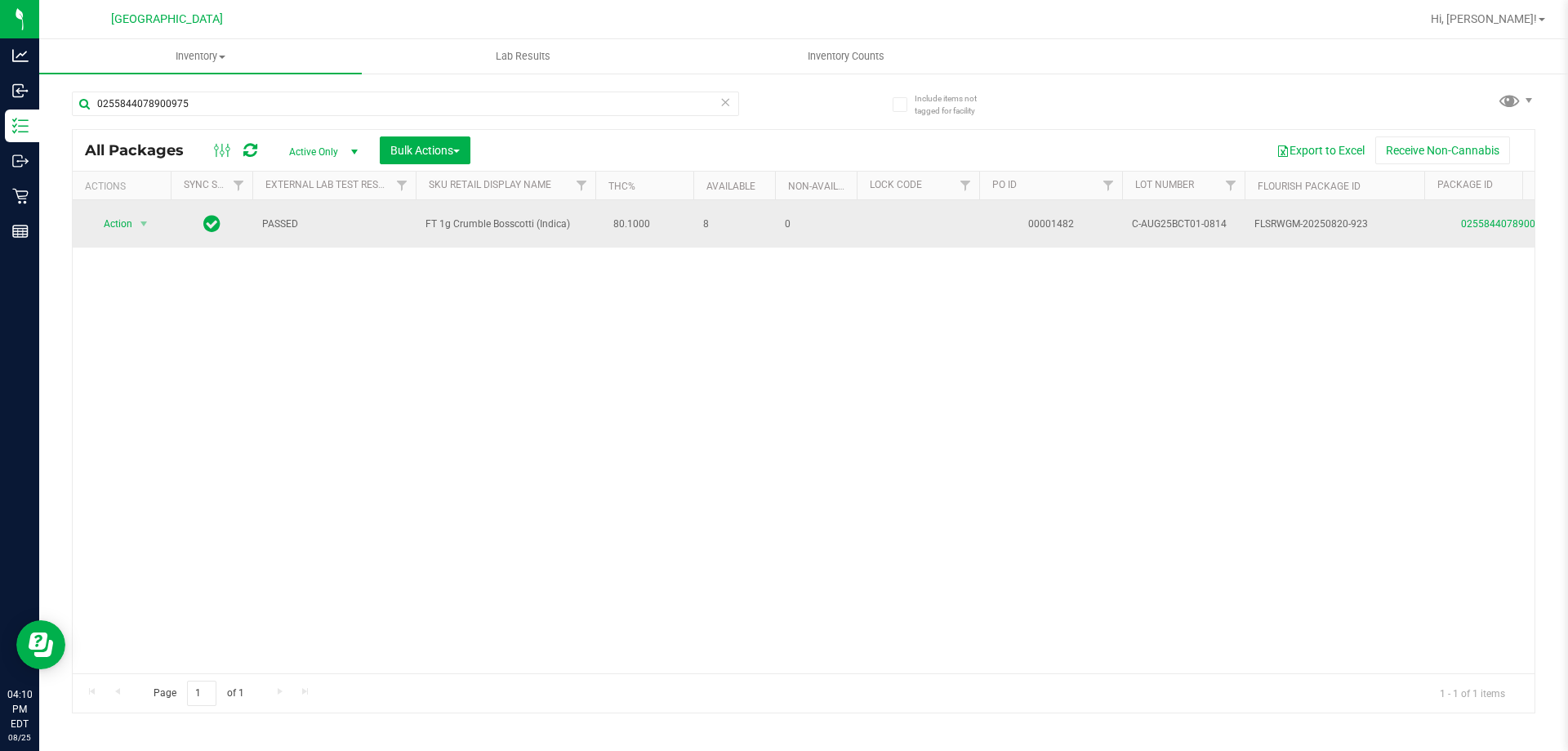
drag, startPoint x: 574, startPoint y: 224, endPoint x: 394, endPoint y: 226, distance: 180.0
copy tr "FT 1g Crumble Bosscotti (Indica)"
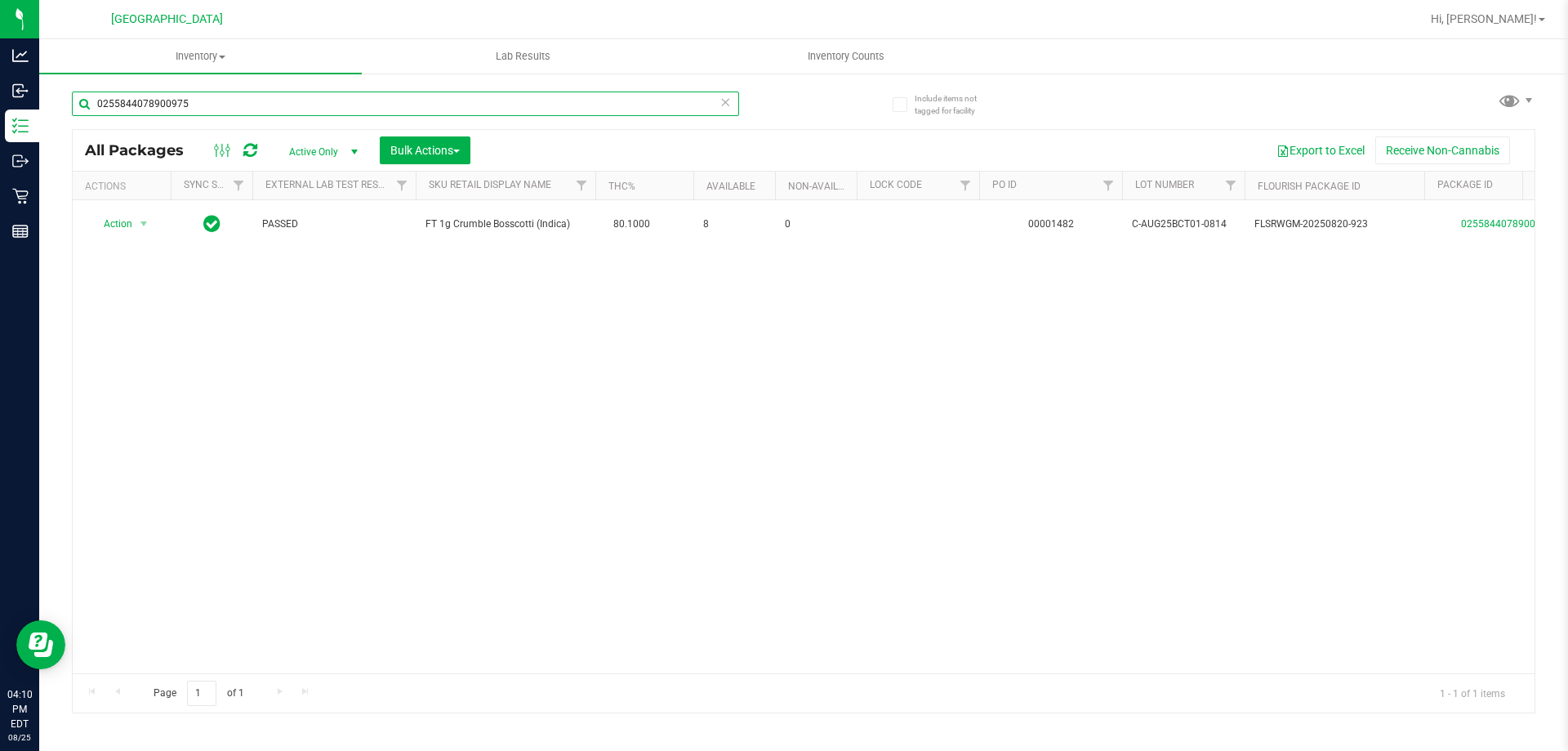
click at [281, 96] on input "0255844078900975" at bounding box center [406, 104] width 667 height 25
paste input "FT 1g Crumble Bosscotti (Indica)"
type input "FT 1g Crumble Bosscotti (Indica)"
